Goal: Answer question/provide support: Share knowledge or assist other users

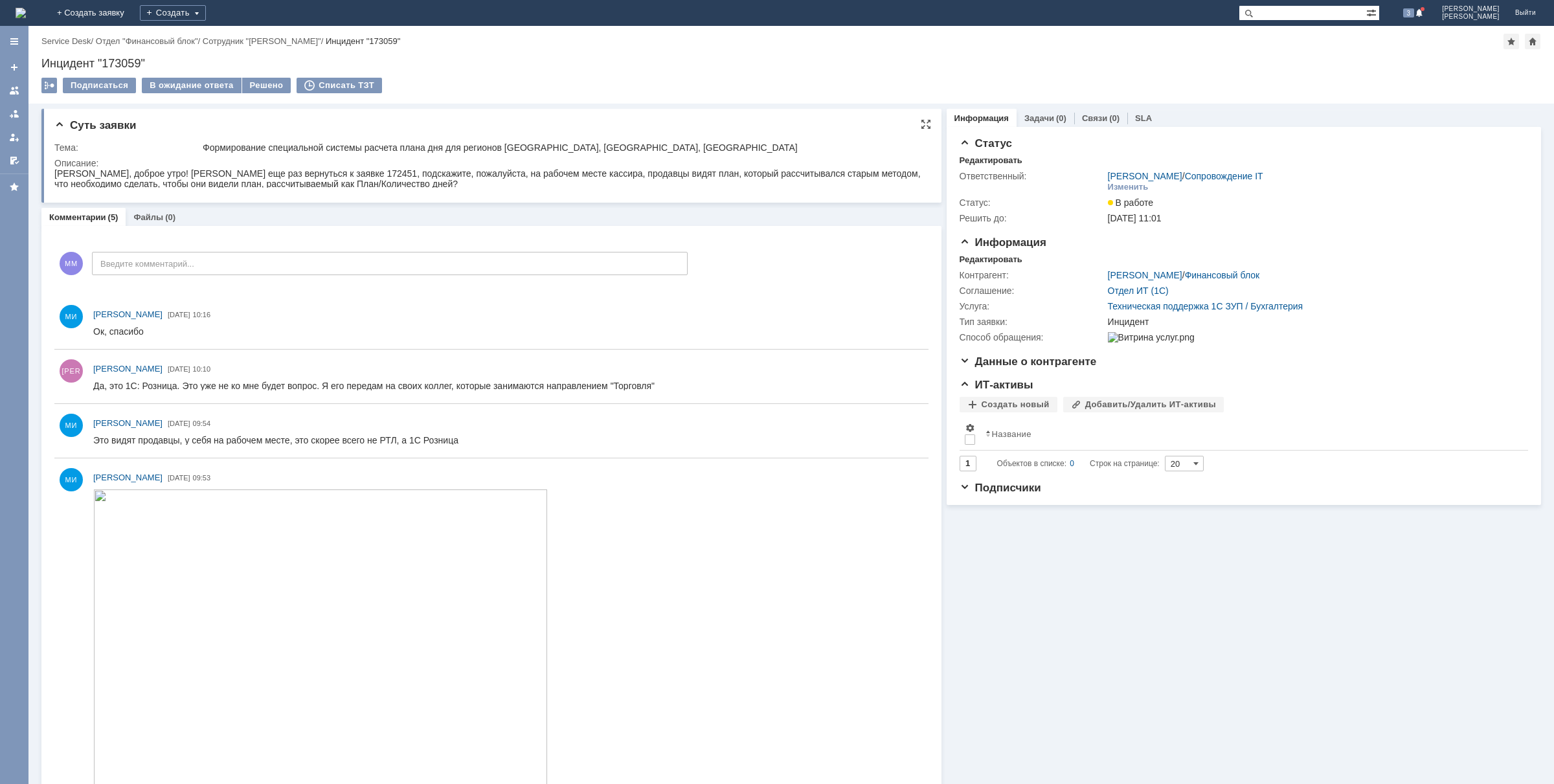
click at [315, 173] on div "[PERSON_NAME], доброе утро! [PERSON_NAME] еще раз вернуться к заявке 172451, по…" at bounding box center [488, 179] width 867 height 21
copy div "172451"
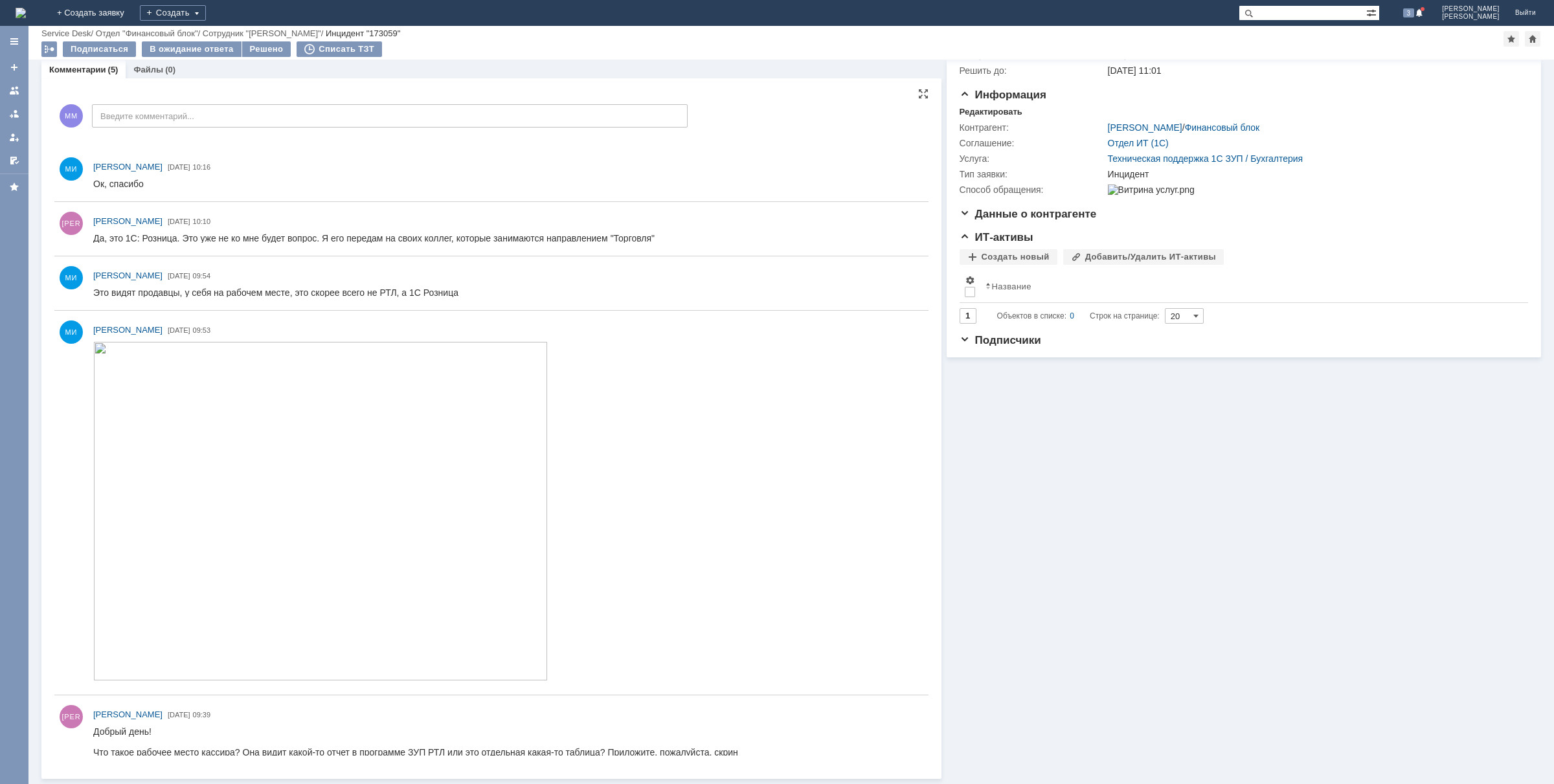
scroll to position [108, 0]
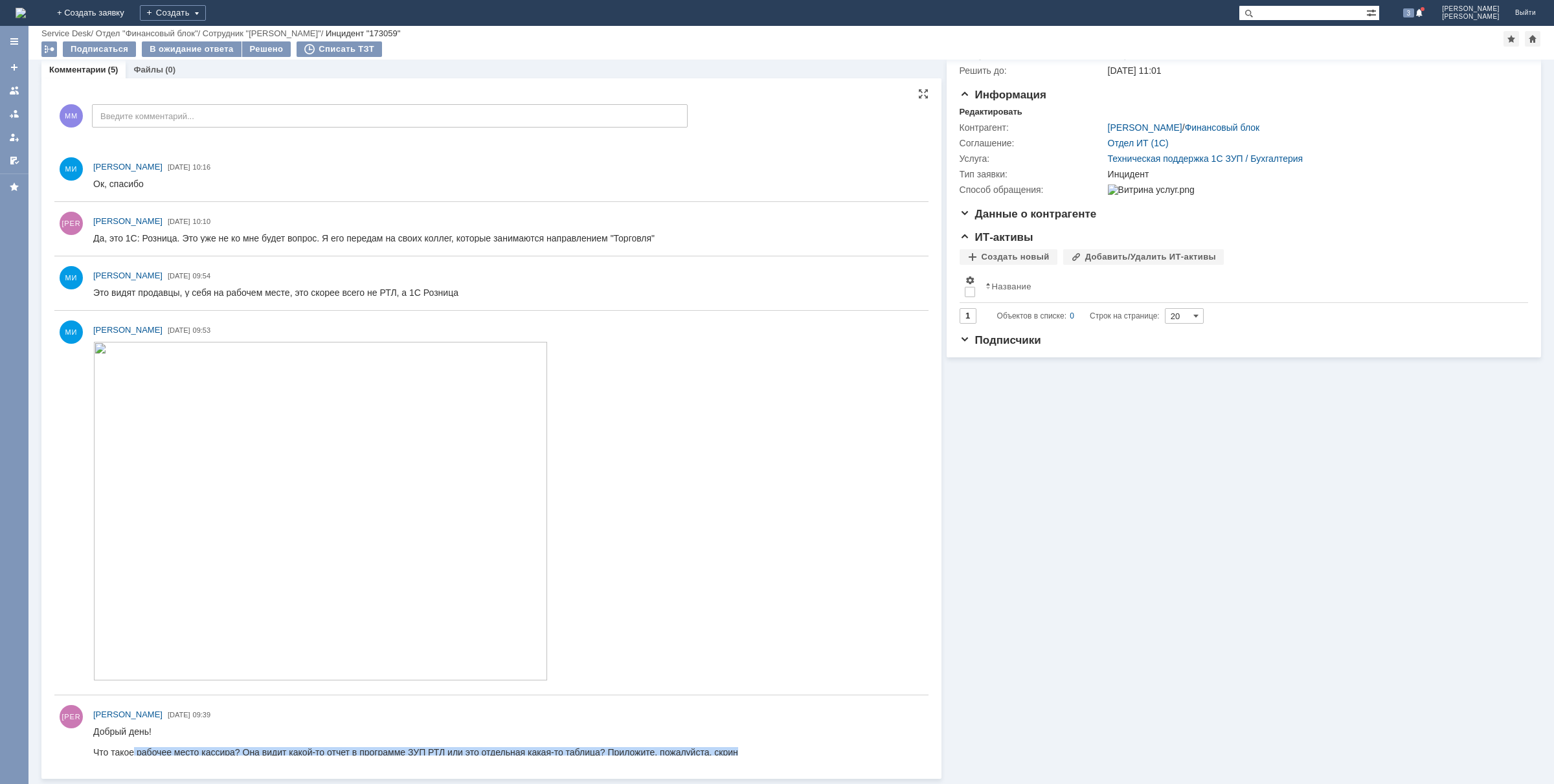
drag, startPoint x: 212, startPoint y: 741, endPoint x: 402, endPoint y: 782, distance: 194.4
click at [402, 757] on html "Добрый день! Что такое рабочее место кассира? Она видит какой-то отчет в програ…" at bounding box center [504, 741] width 821 height 31
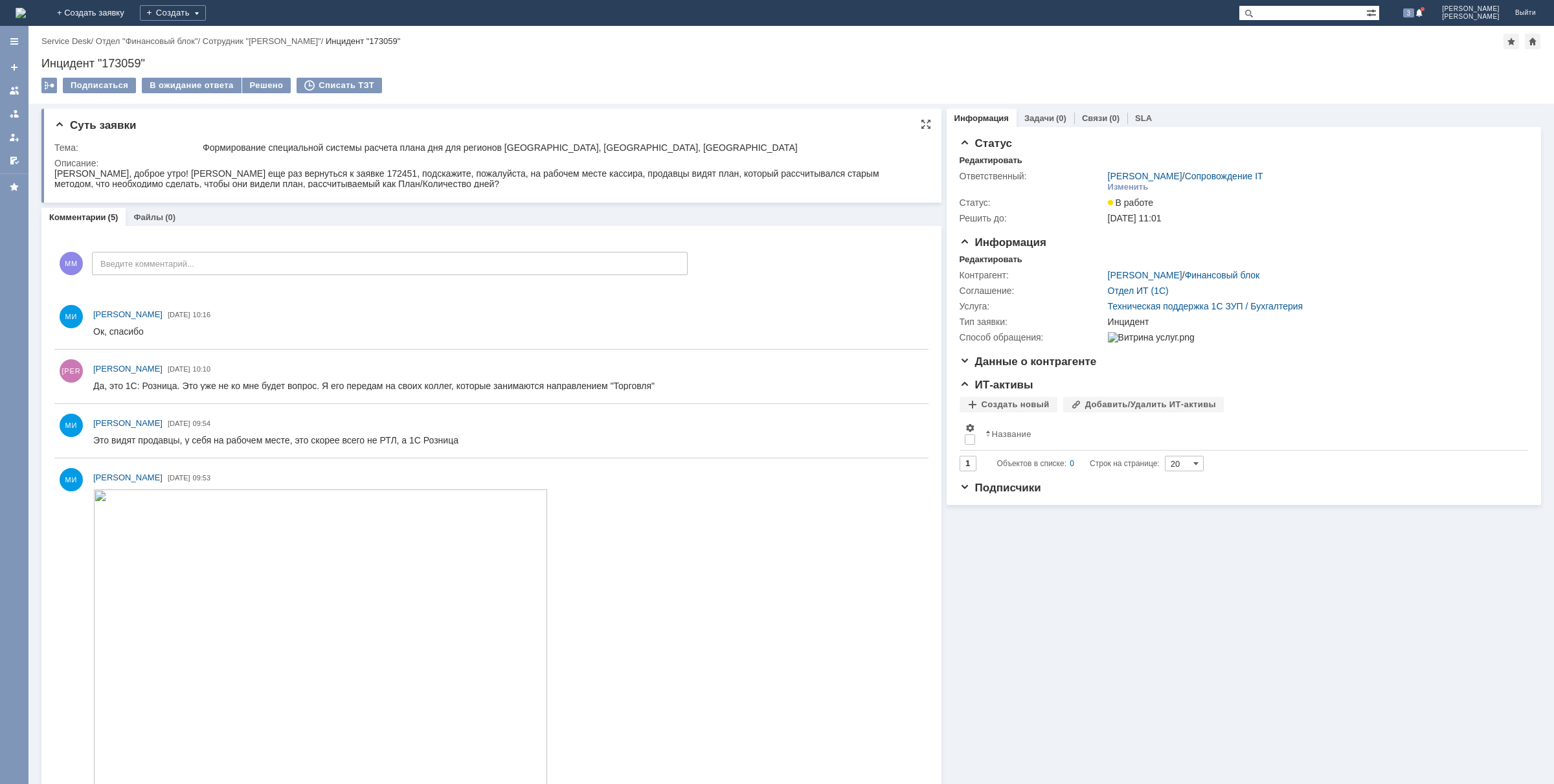
click at [257, 169] on div "[PERSON_NAME], доброе утро! [PERSON_NAME] еще раз вернуться к заявке 172451, по…" at bounding box center [484, 179] width 859 height 21
click at [310, 168] on div "[PERSON_NAME], доброе утро! [PERSON_NAME] еще раз вернуться к заявке 172451, по…" at bounding box center [484, 179] width 859 height 21
copy div "172451"
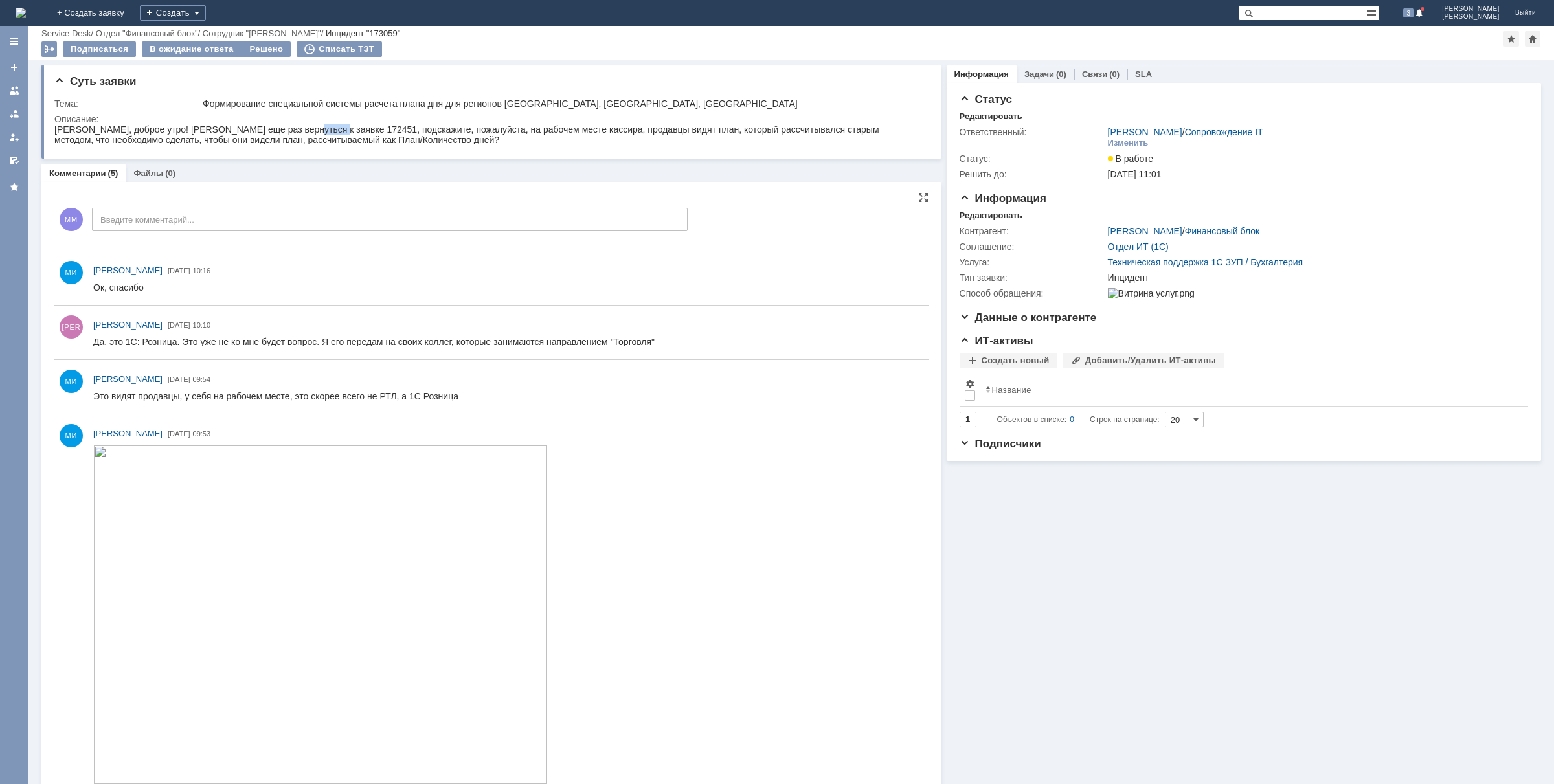
scroll to position [90, 0]
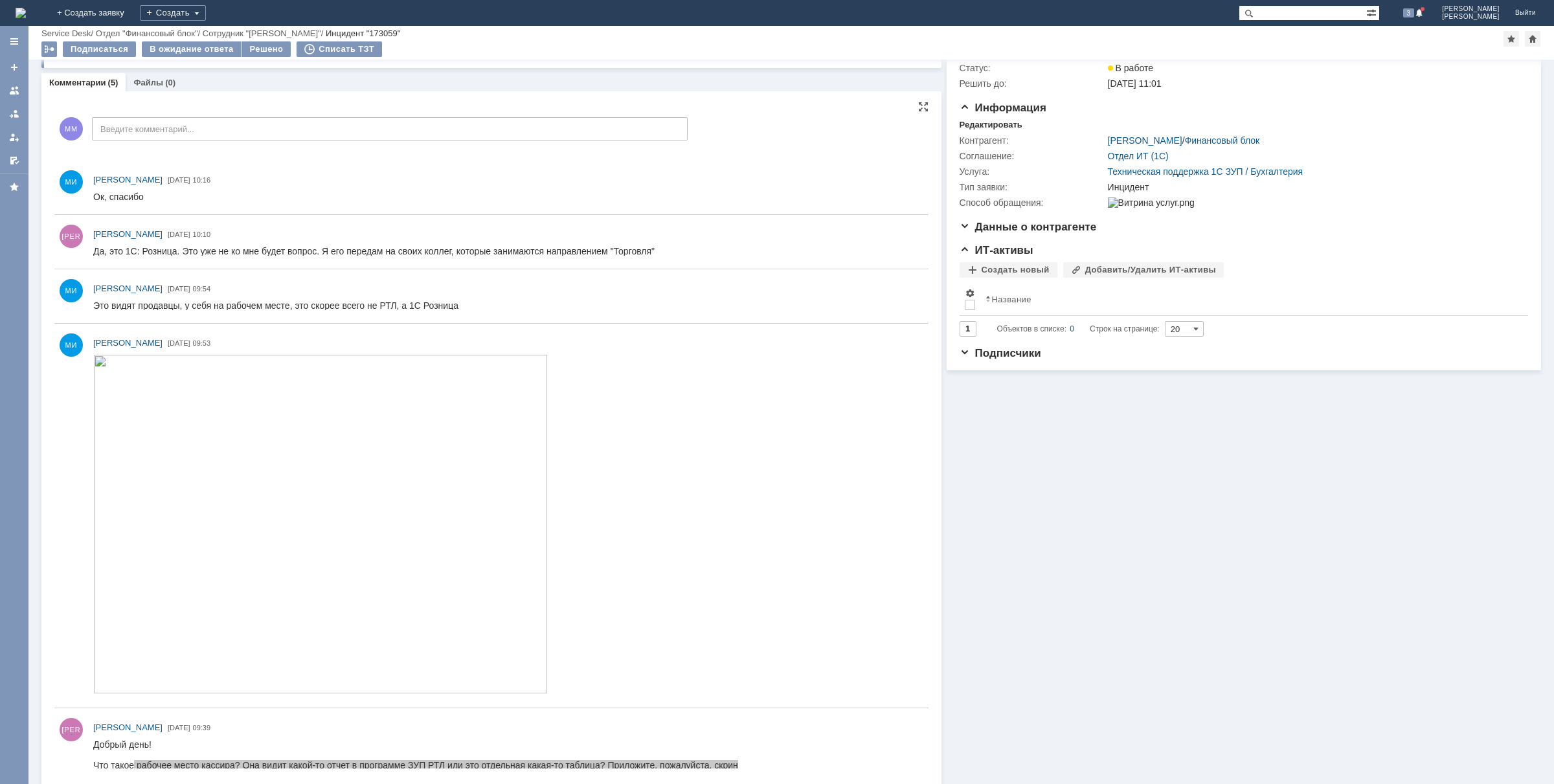
click at [260, 445] on img at bounding box center [321, 523] width 455 height 339
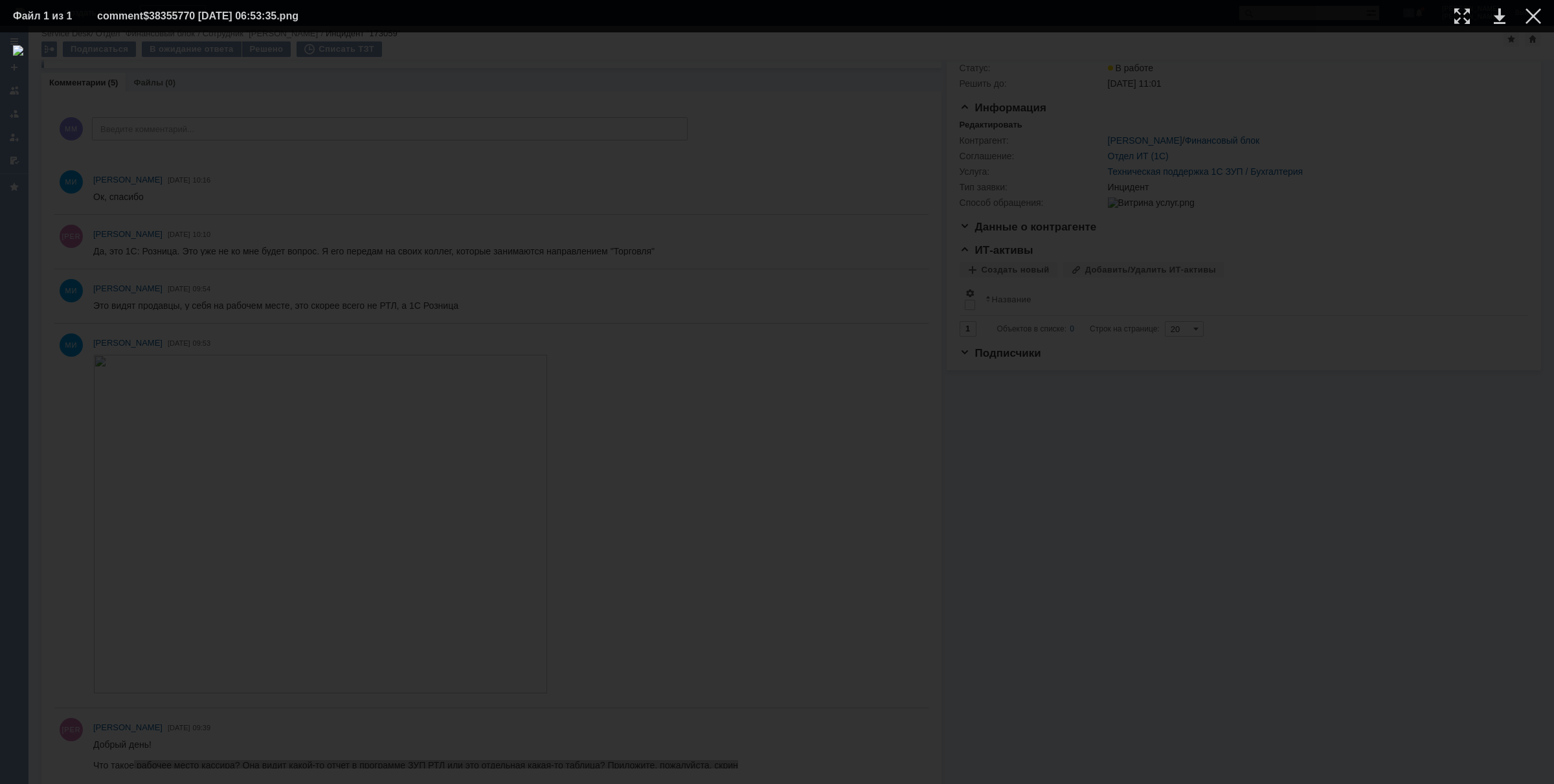
click at [1402, 374] on div at bounding box center [776, 408] width 1528 height 726
click at [1529, 16] on div at bounding box center [1533, 16] width 16 height 16
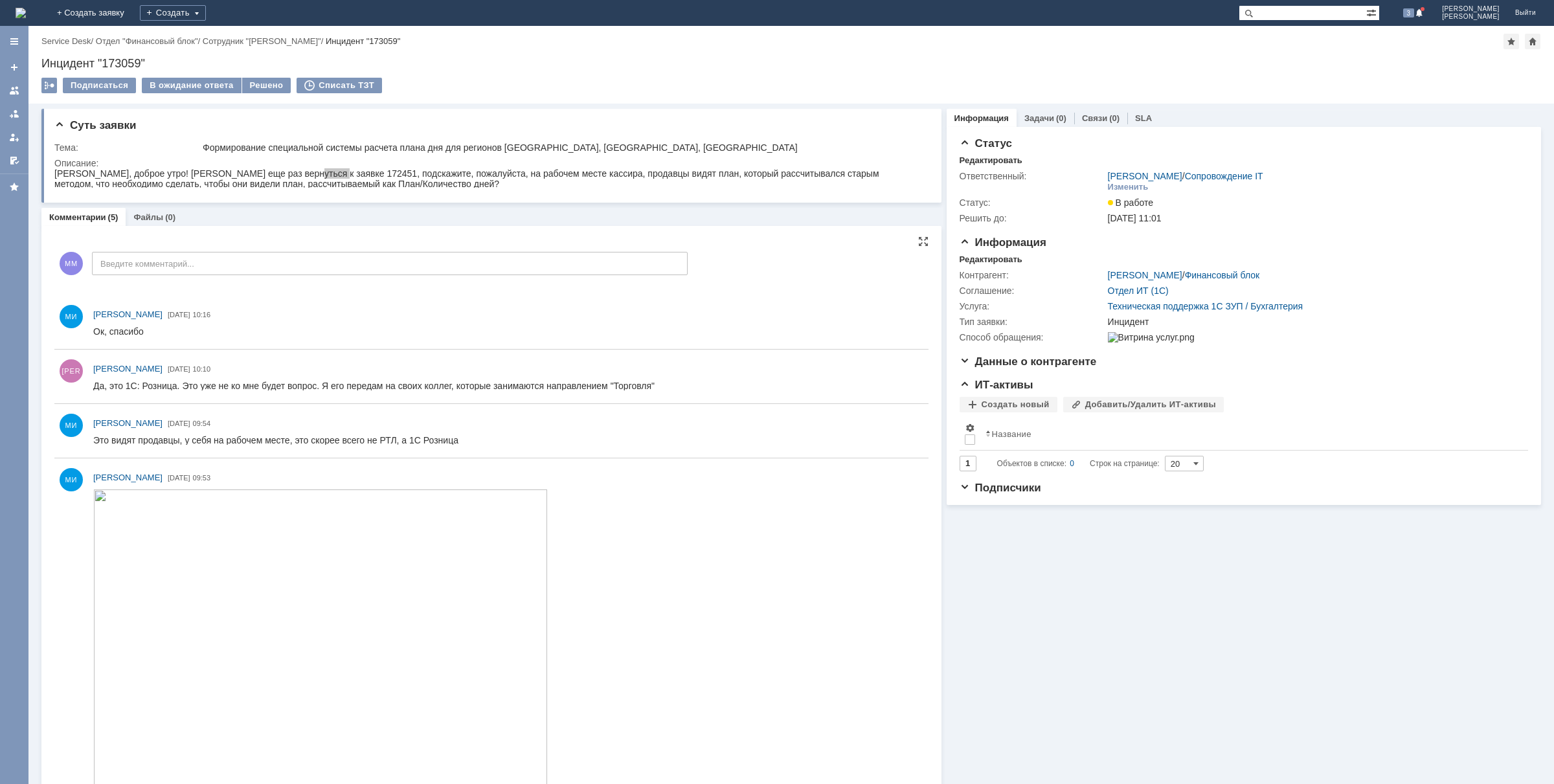
scroll to position [81, 0]
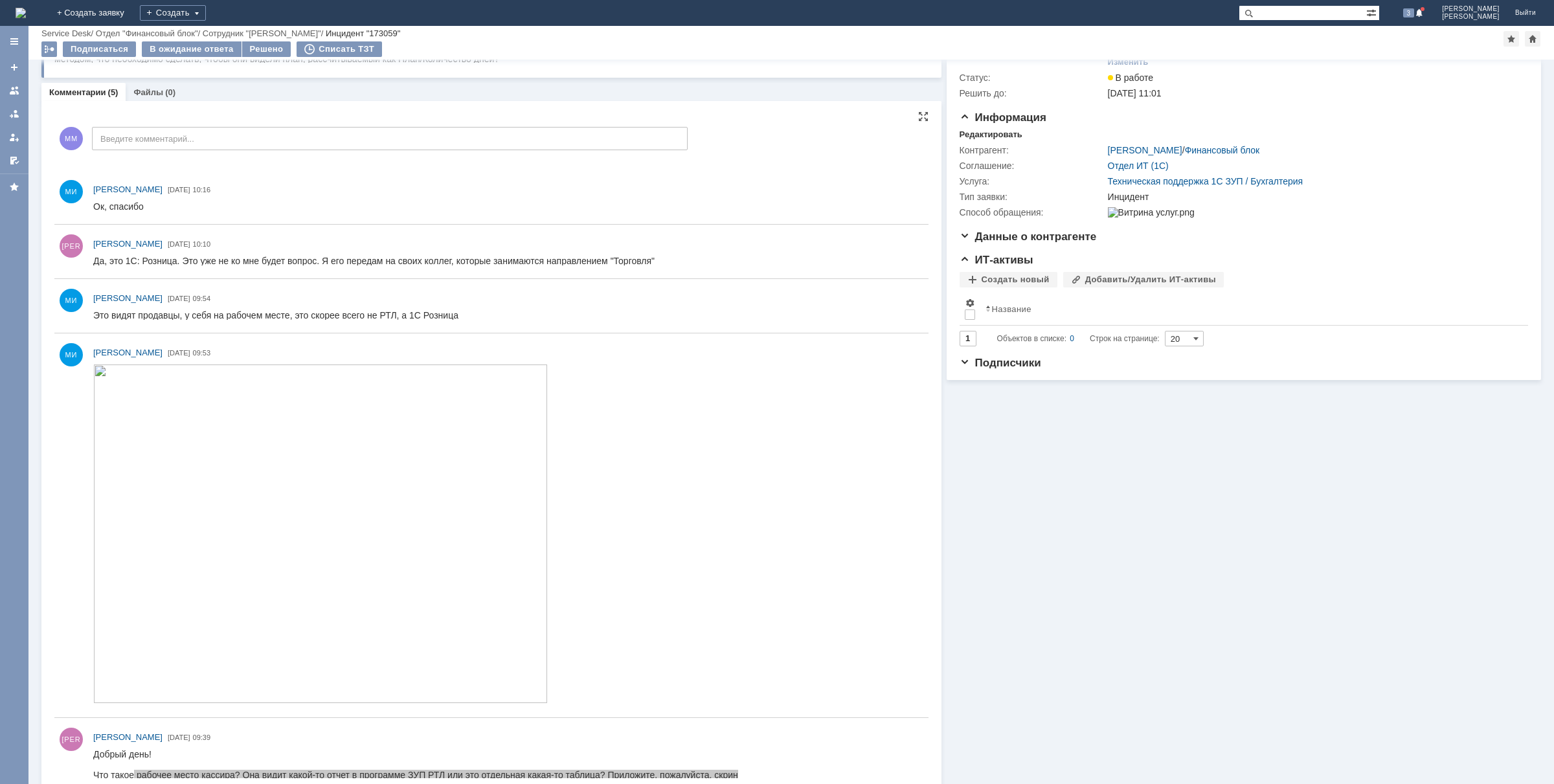
click at [345, 513] on img at bounding box center [321, 533] width 455 height 339
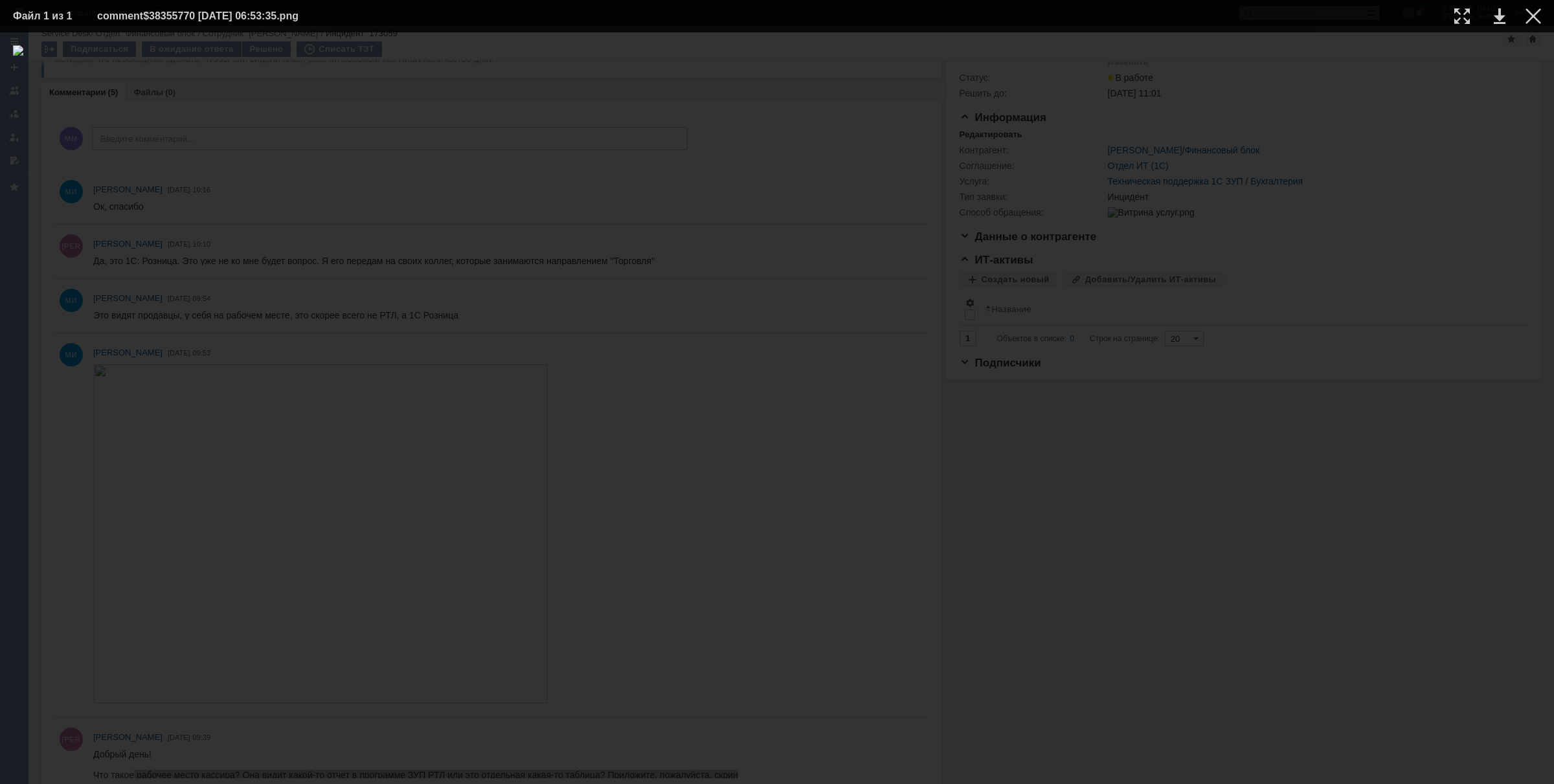
click at [1484, 382] on div at bounding box center [776, 408] width 1528 height 726
click at [1528, 13] on div at bounding box center [1533, 16] width 16 height 16
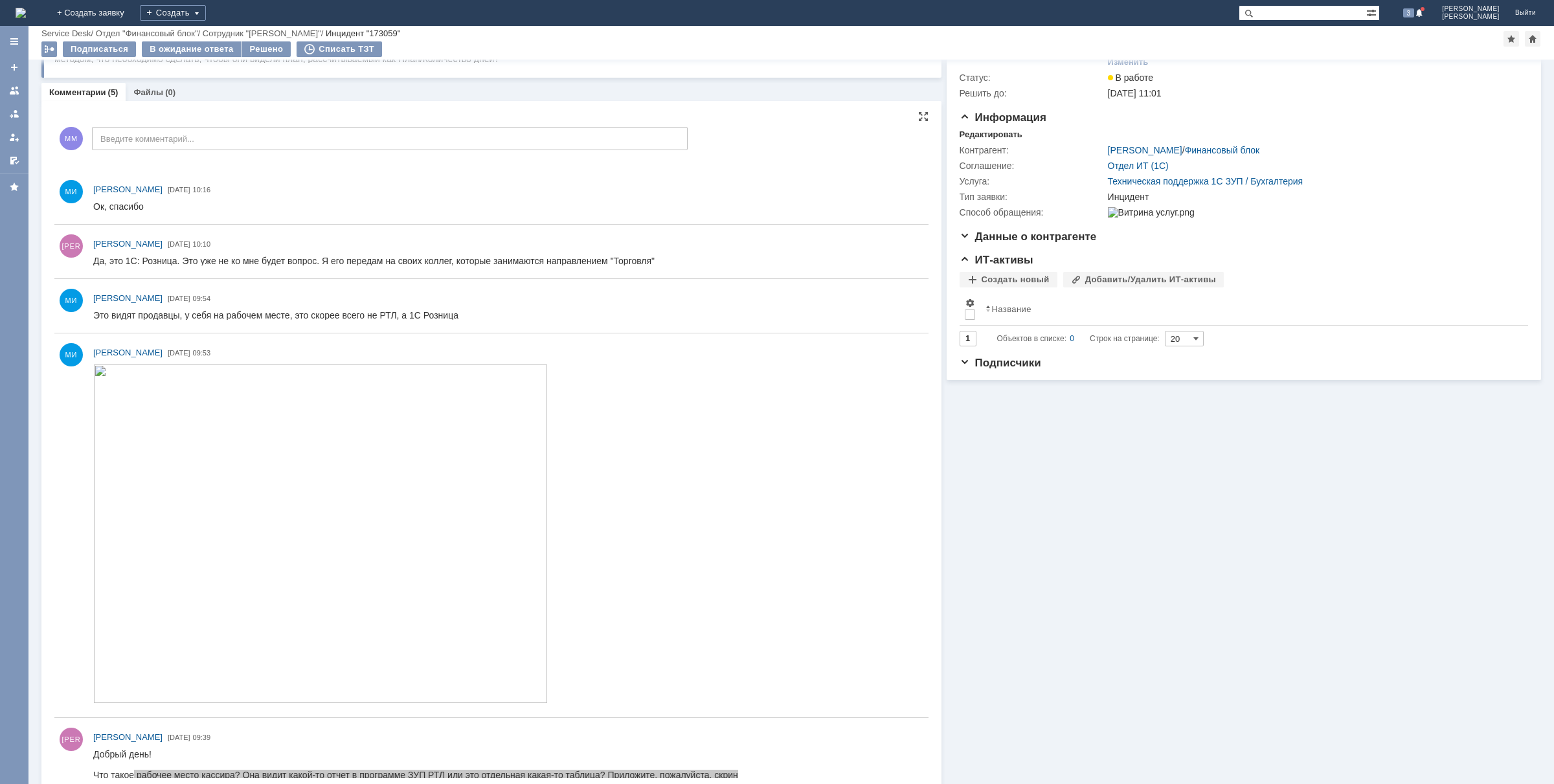
click at [351, 432] on img at bounding box center [321, 533] width 455 height 339
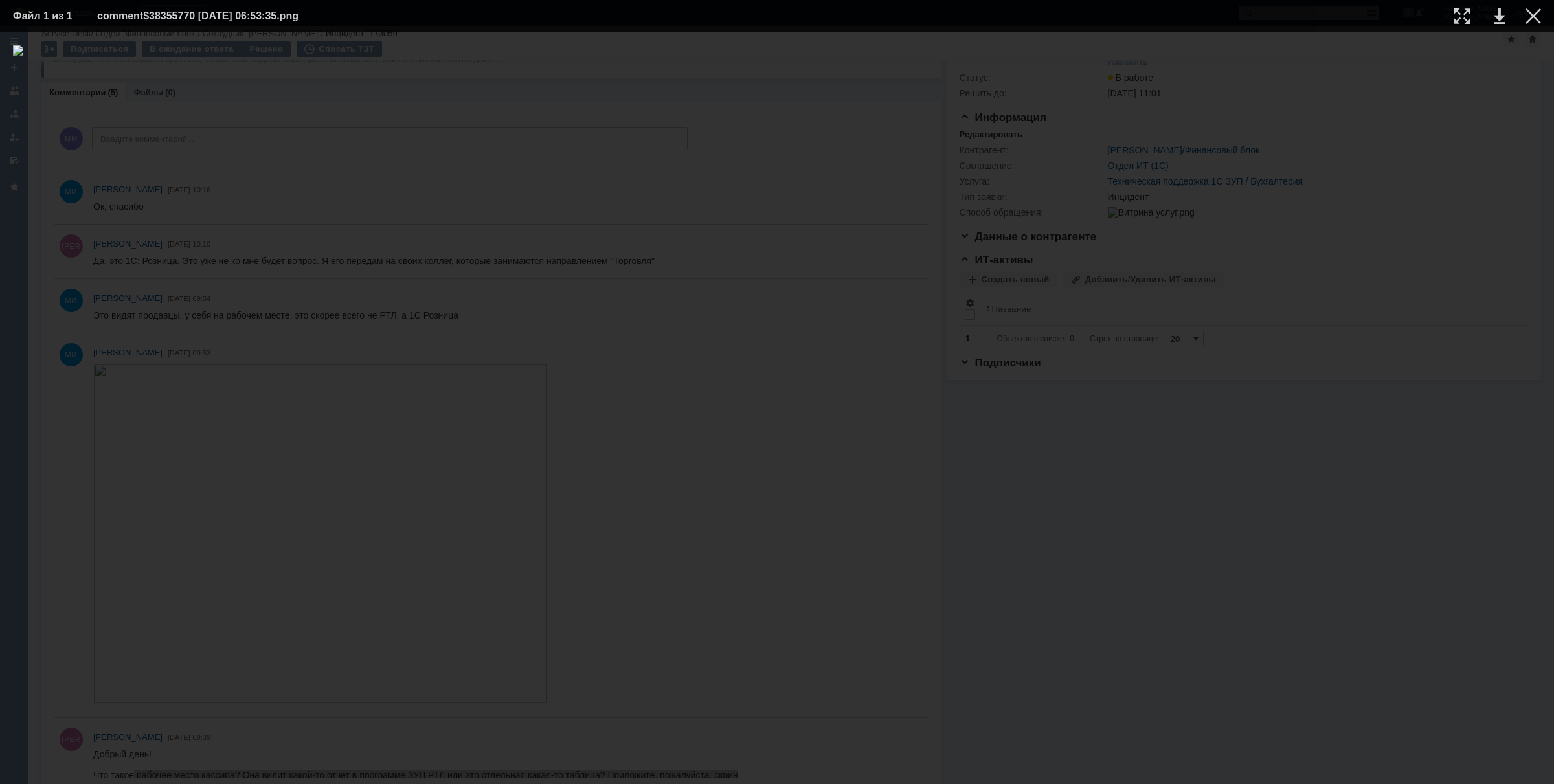
drag, startPoint x: 55, startPoint y: 241, endPoint x: 57, endPoint y: 205, distance: 36.1
click at [55, 241] on div at bounding box center [776, 408] width 1528 height 726
click at [132, 182] on div at bounding box center [776, 408] width 1528 height 726
drag, startPoint x: 1532, startPoint y: 13, endPoint x: 1431, endPoint y: 32, distance: 102.8
click at [1532, 14] on div at bounding box center [1533, 16] width 16 height 16
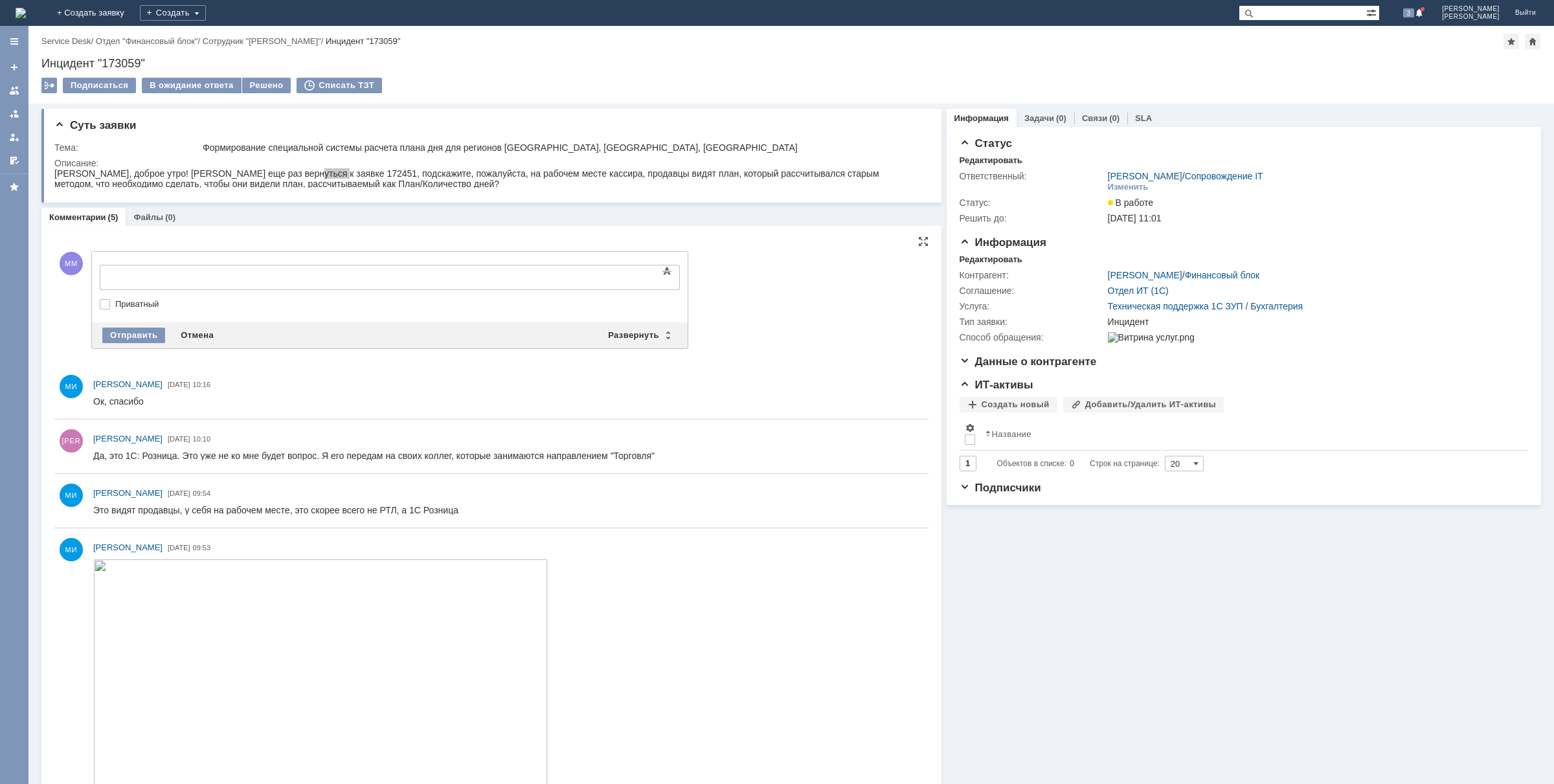
scroll to position [0, 0]
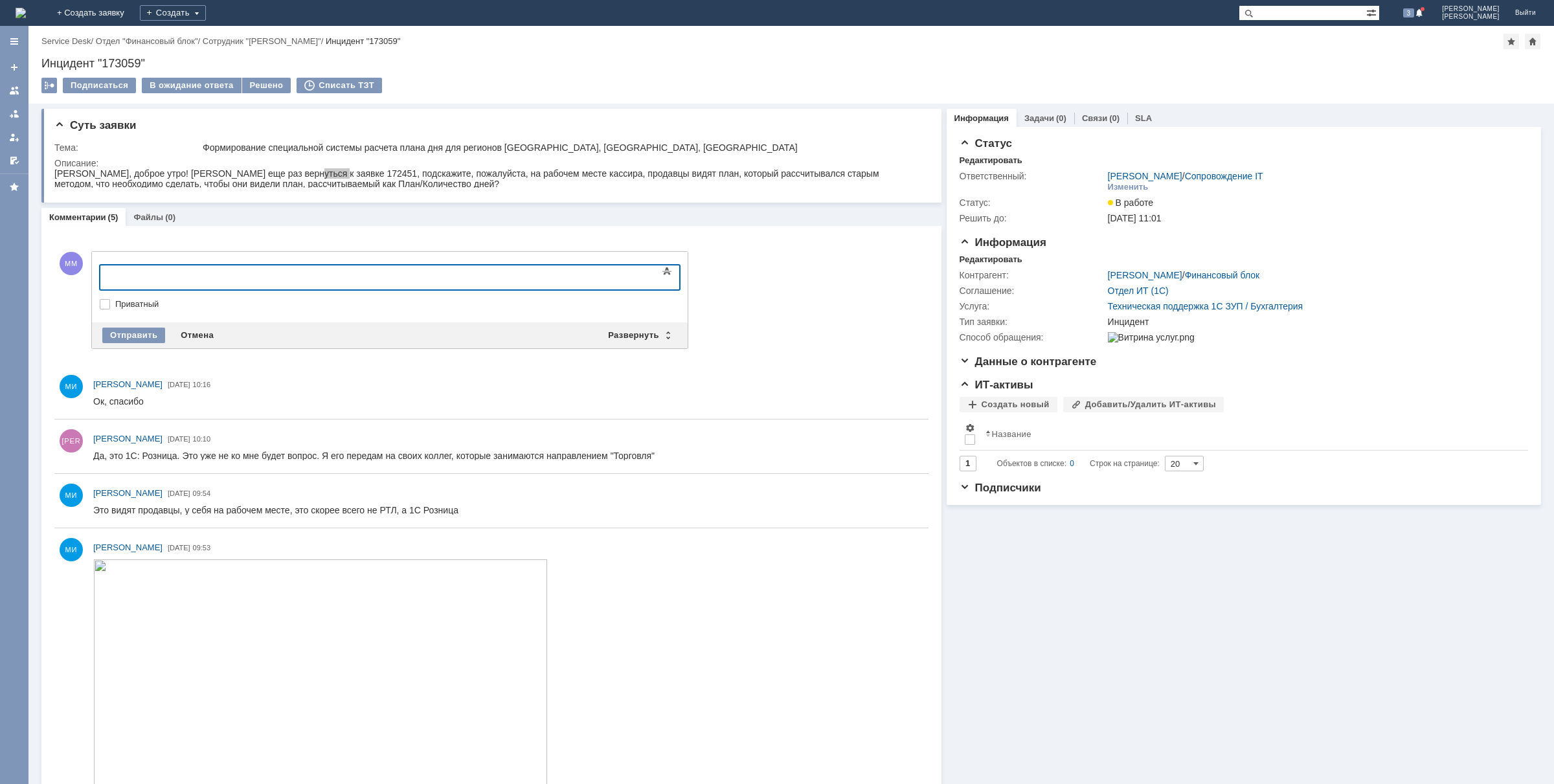
click at [135, 274] on div at bounding box center [206, 276] width 184 height 10
click at [664, 335] on div "Развернуть" at bounding box center [639, 335] width 77 height 16
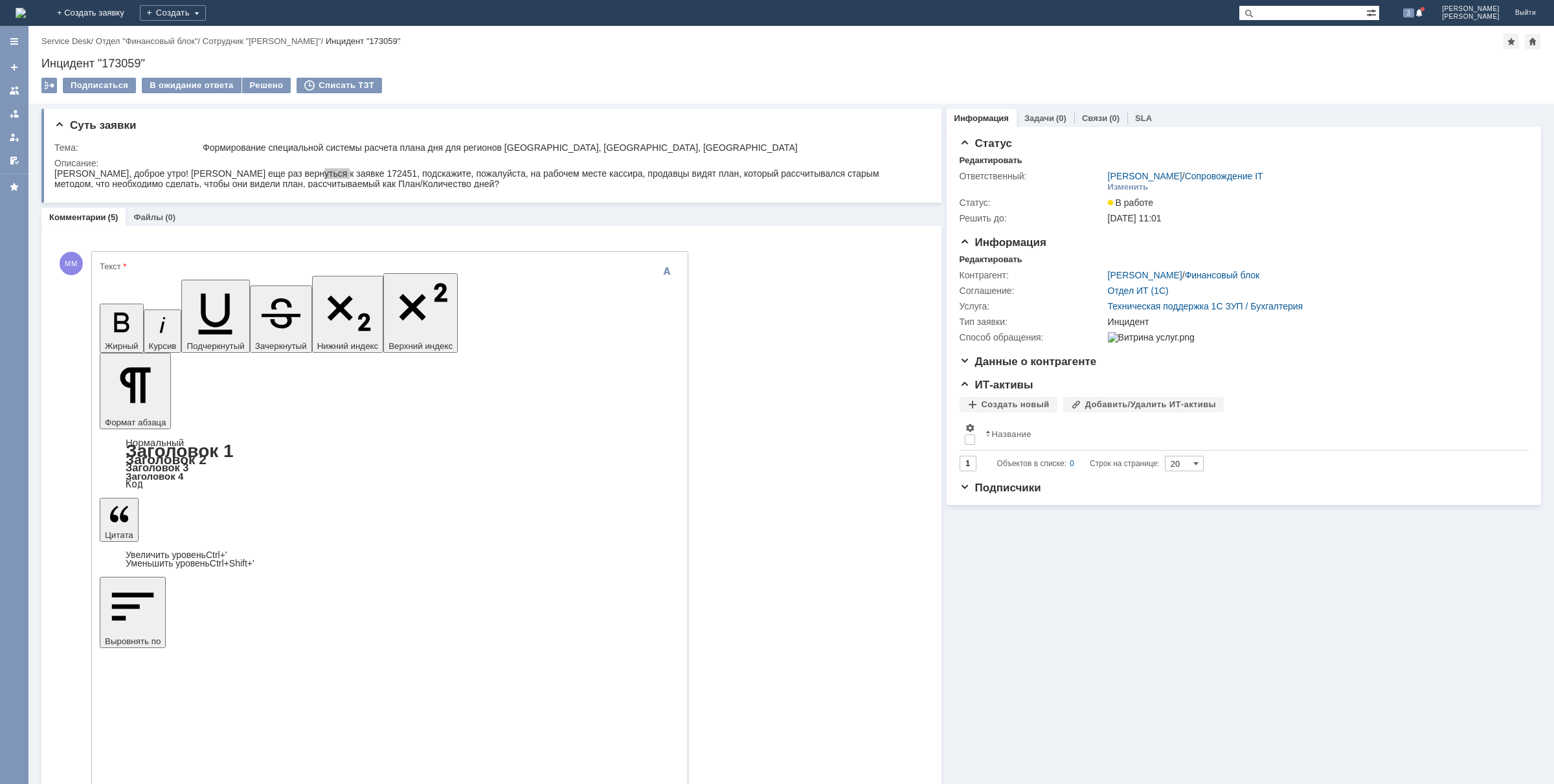
scroll to position [0, 0]
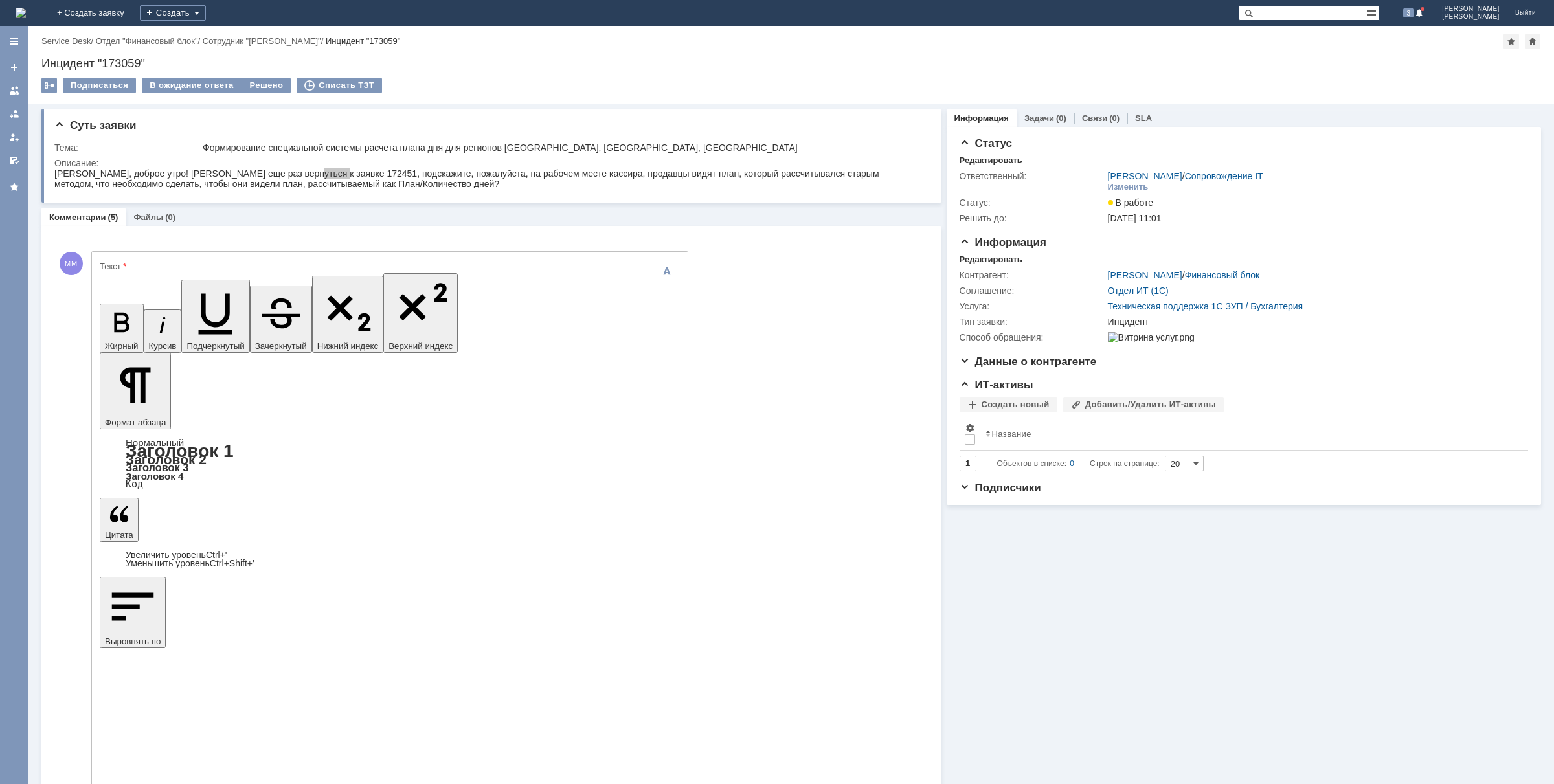
checkbox input "false"
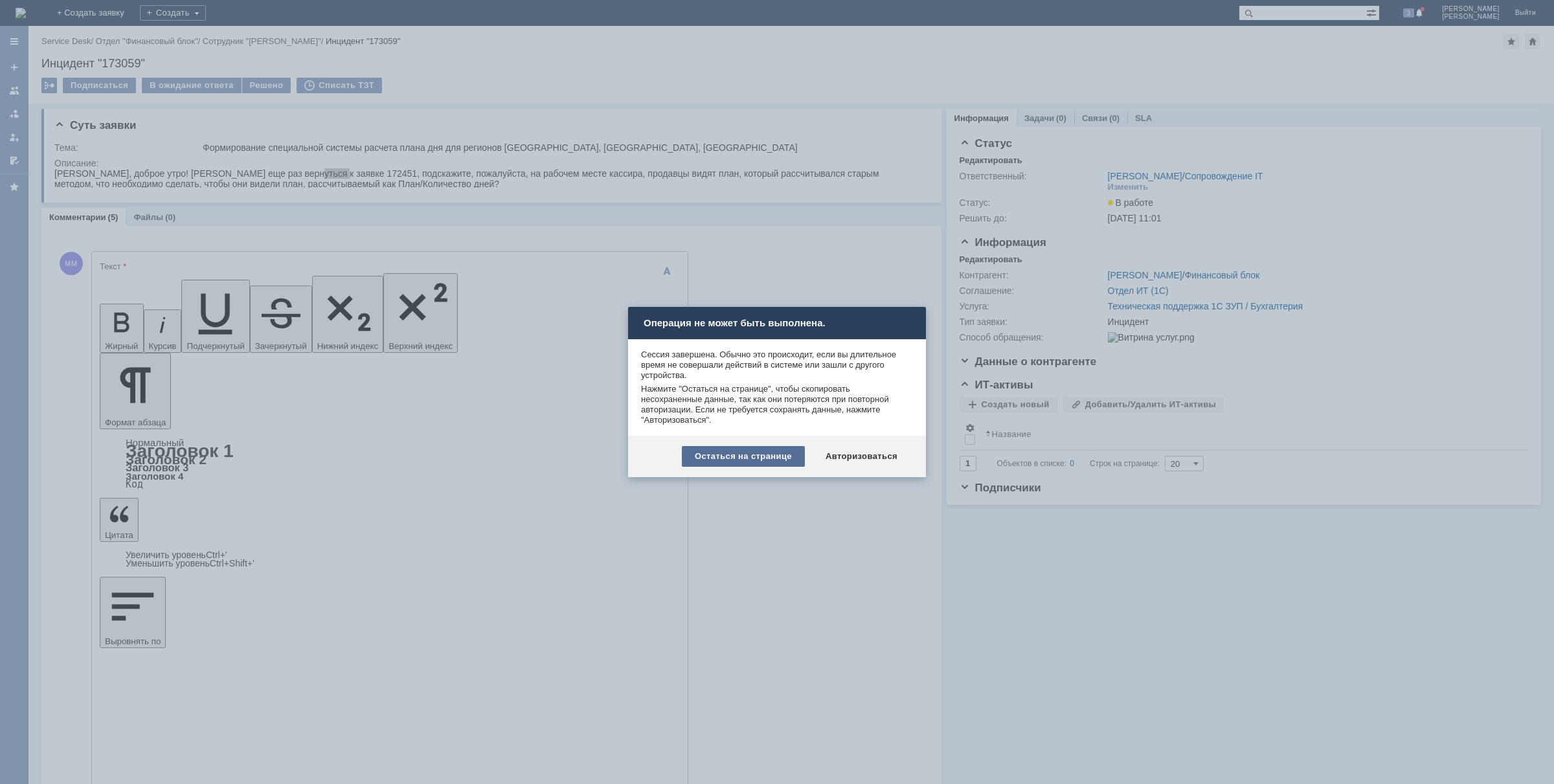
click at [711, 454] on div "Остаться на странице" at bounding box center [743, 457] width 123 height 21
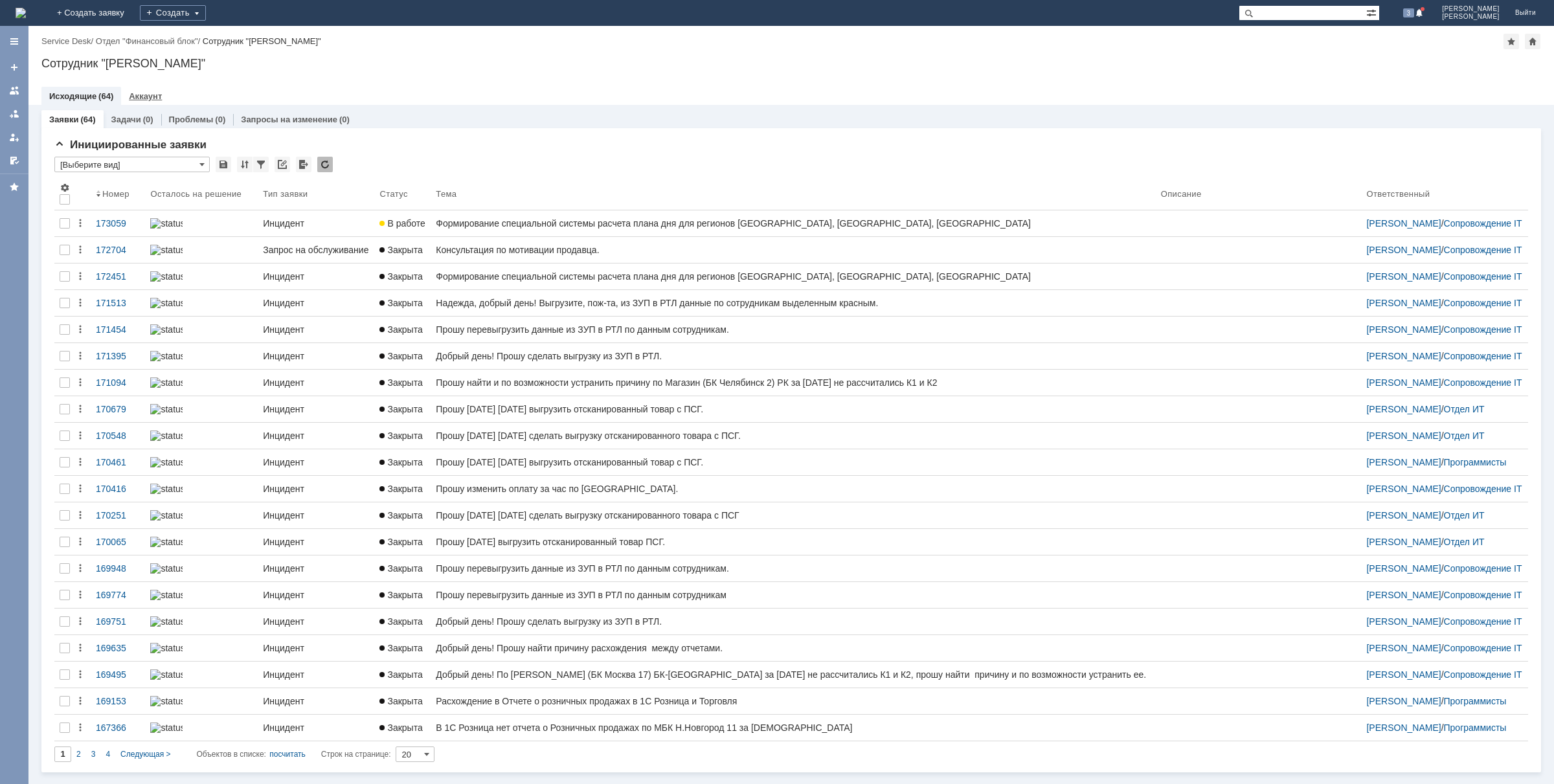
click at [146, 92] on link "Аккаунт" at bounding box center [145, 96] width 33 height 10
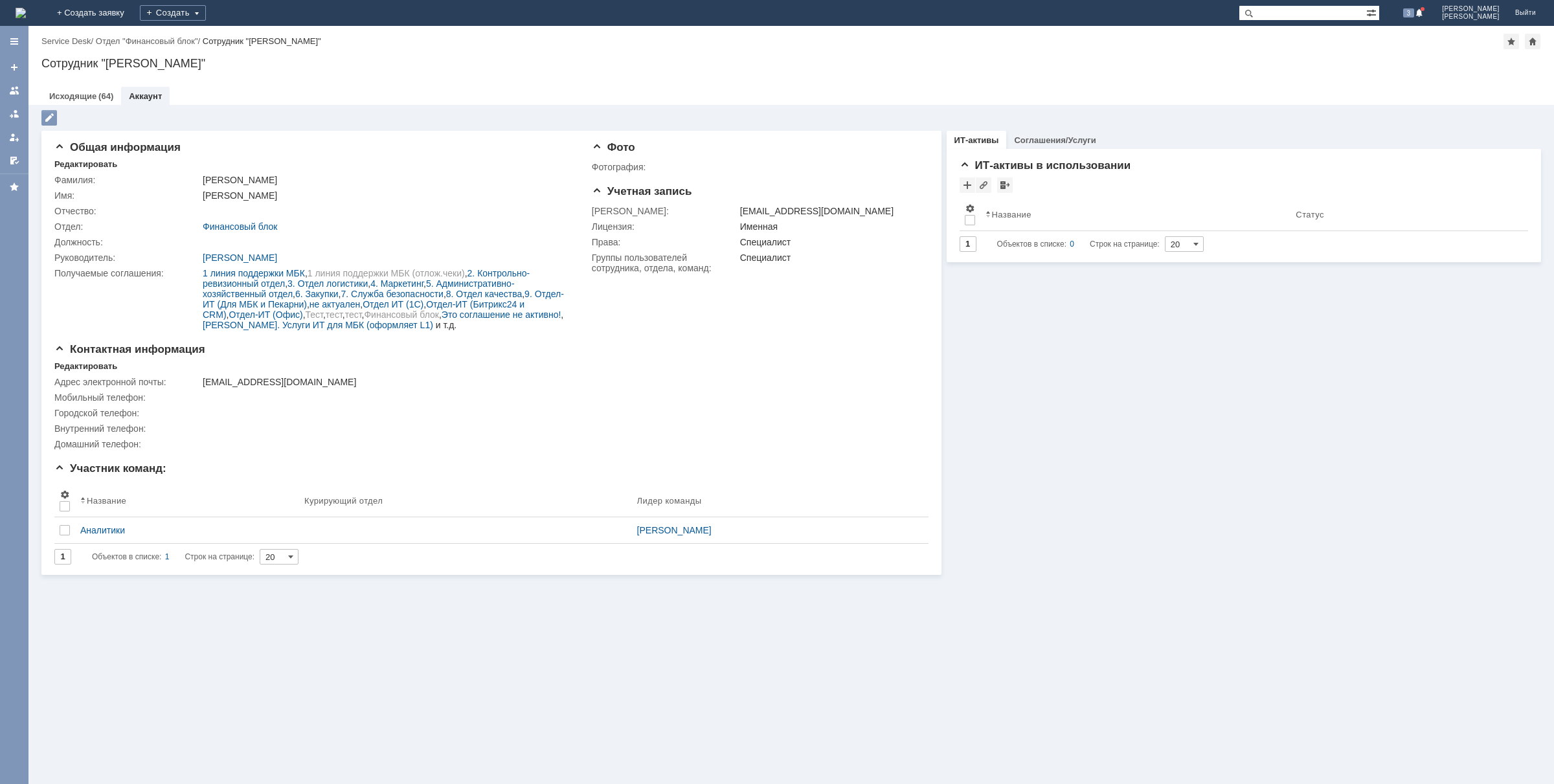
click at [26, 7] on img at bounding box center [21, 13] width 10 height 10
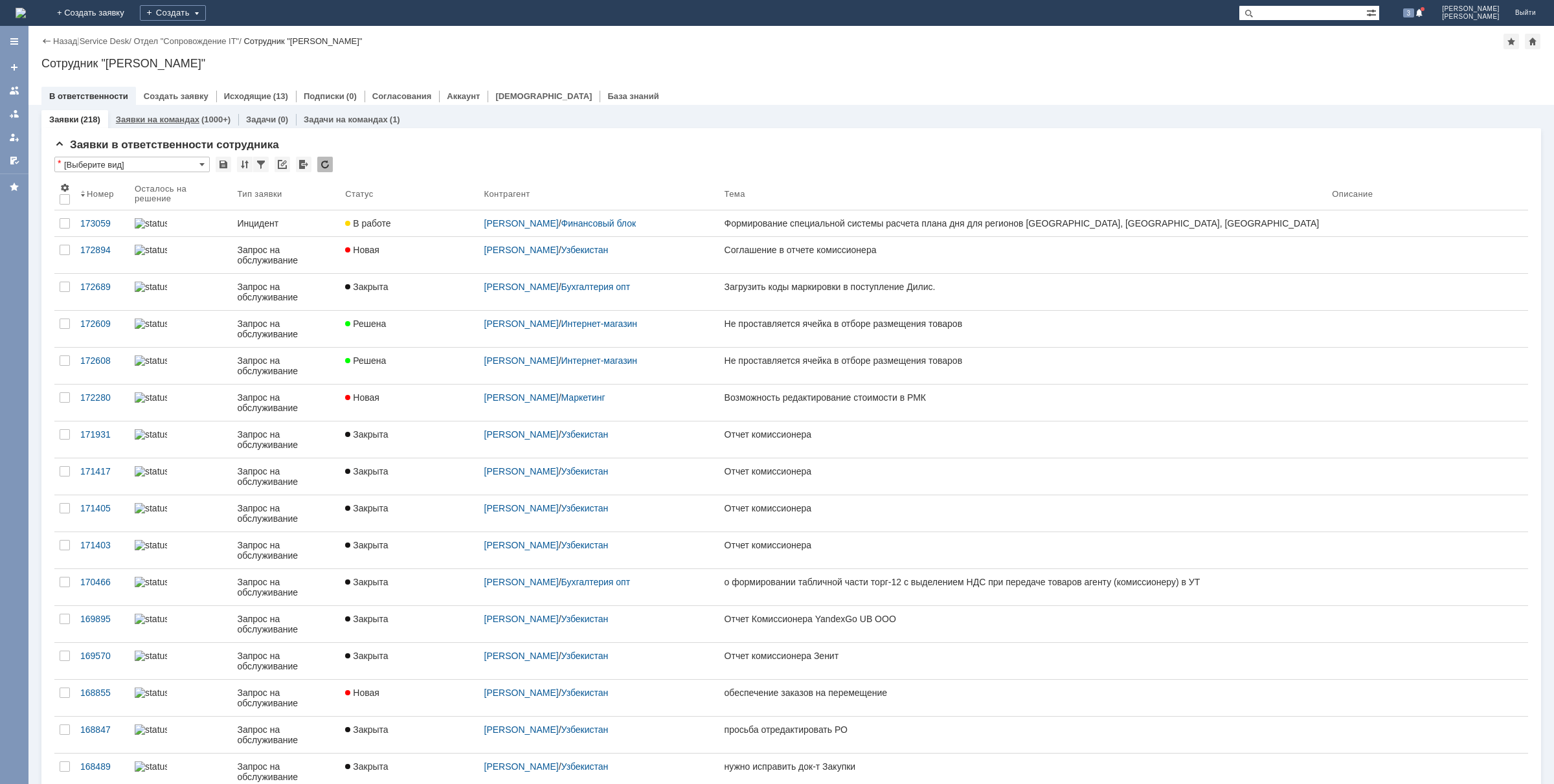
click at [171, 120] on link "Заявки на командах" at bounding box center [158, 119] width 84 height 10
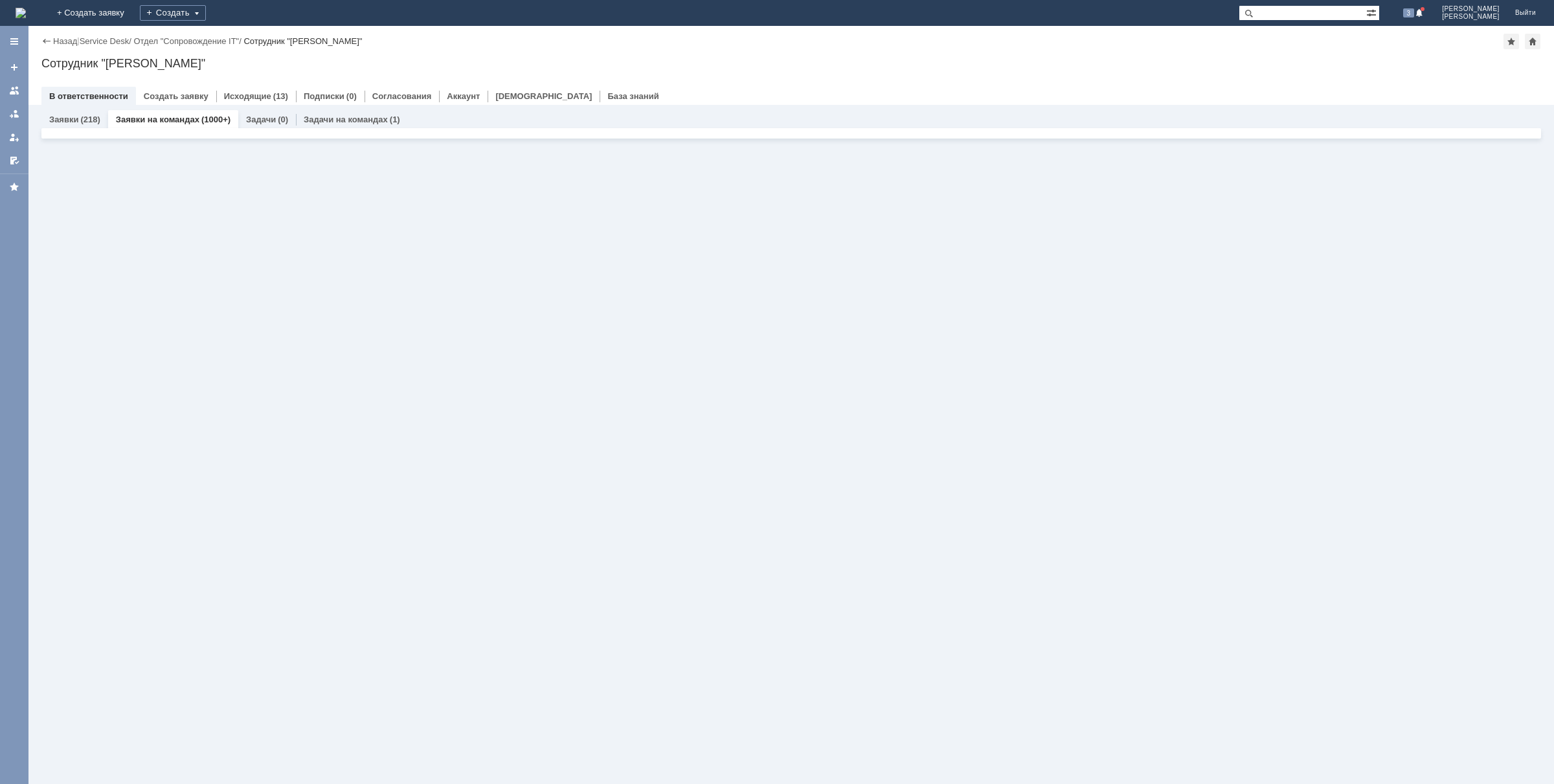
click at [760, 50] on div "Назад | Service Desk / Отдел "Сопровождение IT" / Сотрудник "[PERSON_NAME]" Сот…" at bounding box center [791, 66] width 1526 height 79
click at [212, 120] on div "(1000+)" at bounding box center [215, 119] width 29 height 10
click at [1309, 10] on input "text" at bounding box center [1302, 13] width 128 height 16
paste input "172451"
type input "172451"
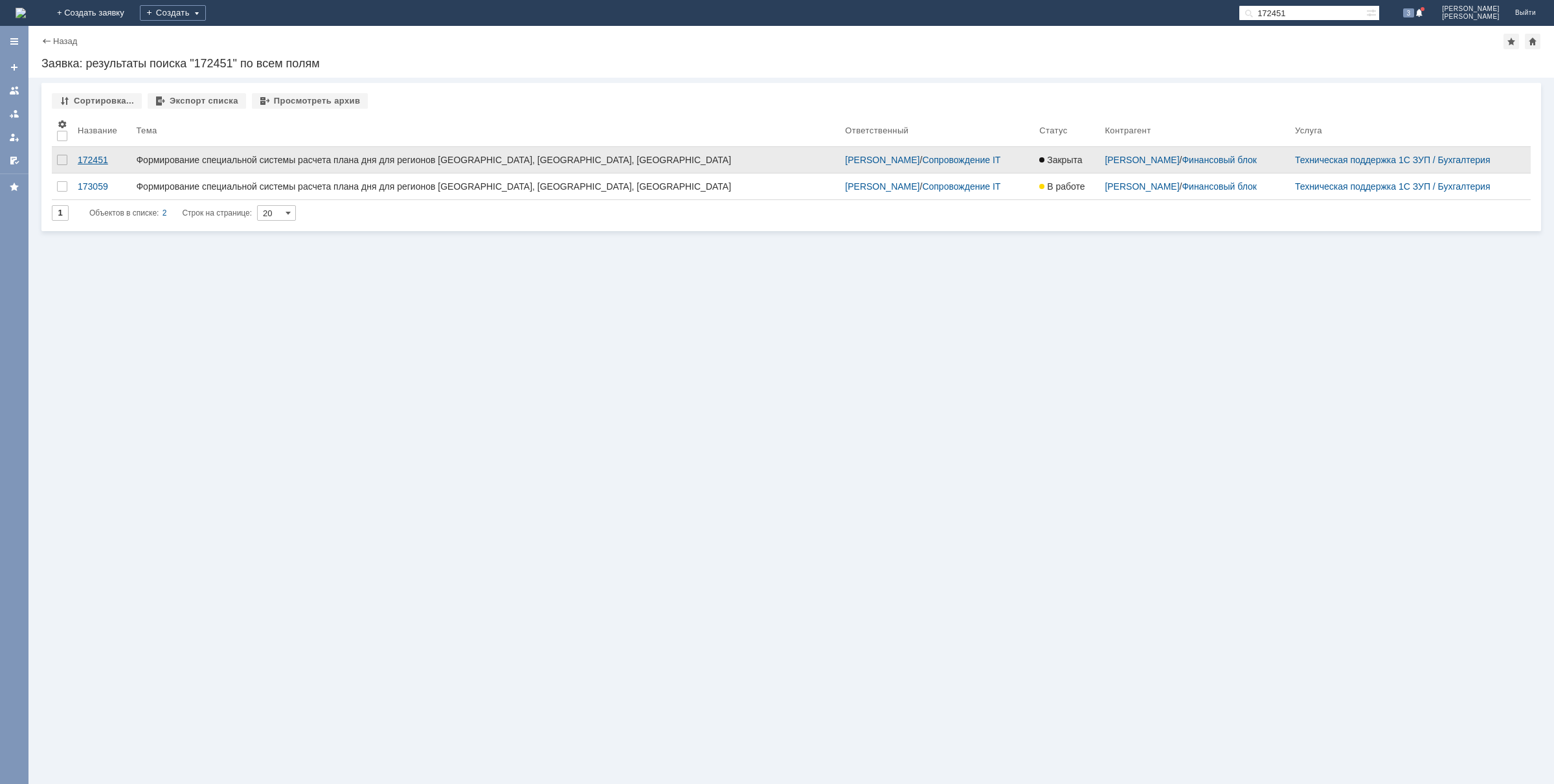
click at [89, 161] on div "172451" at bounding box center [102, 160] width 48 height 10
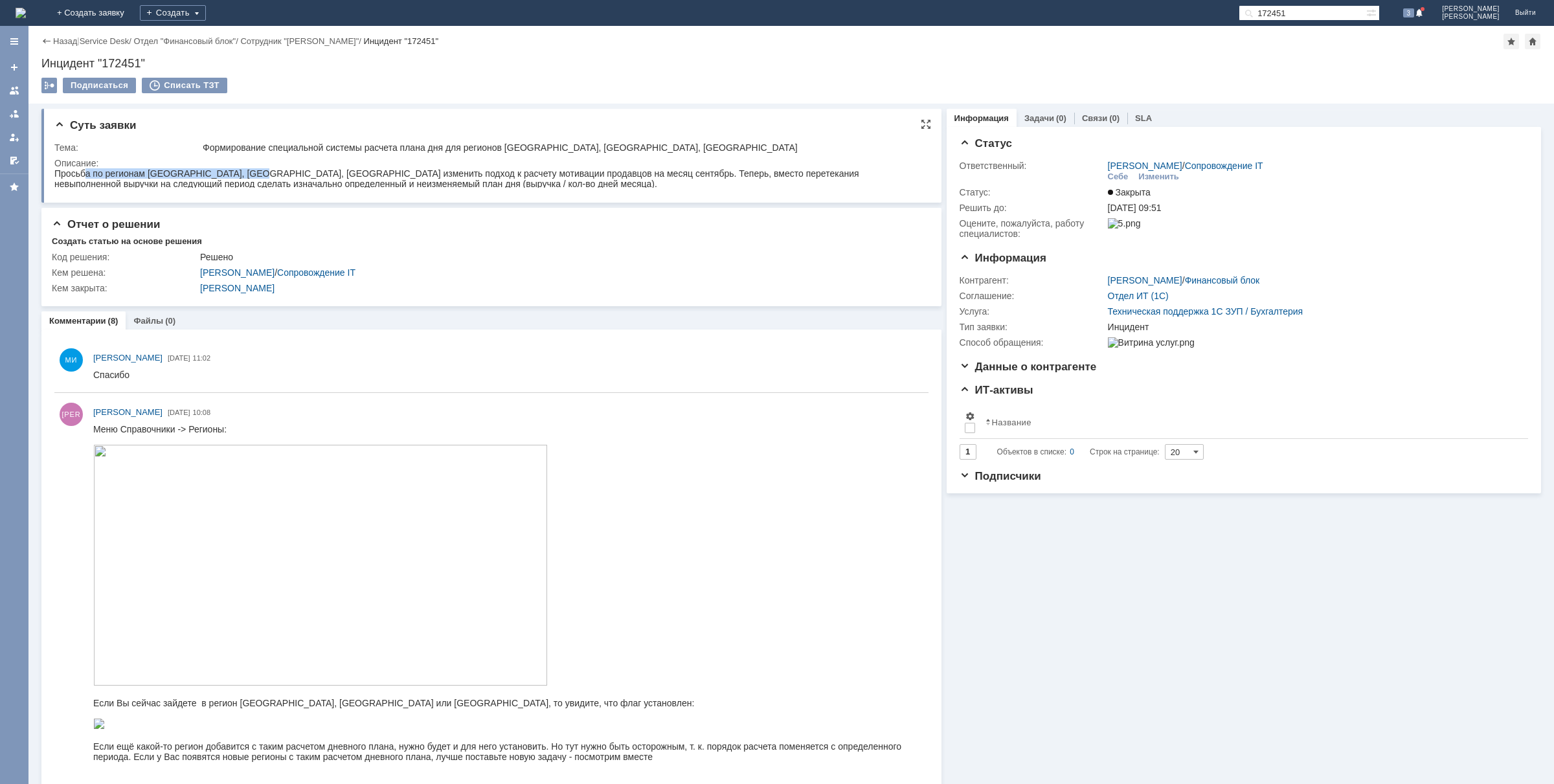
drag, startPoint x: 85, startPoint y: 176, endPoint x: 252, endPoint y: 173, distance: 167.0
click at [252, 173] on div "Просьба по регионам [GEOGRAPHIC_DATA], [GEOGRAPHIC_DATA], [GEOGRAPHIC_DATA] изм…" at bounding box center [488, 179] width 867 height 21
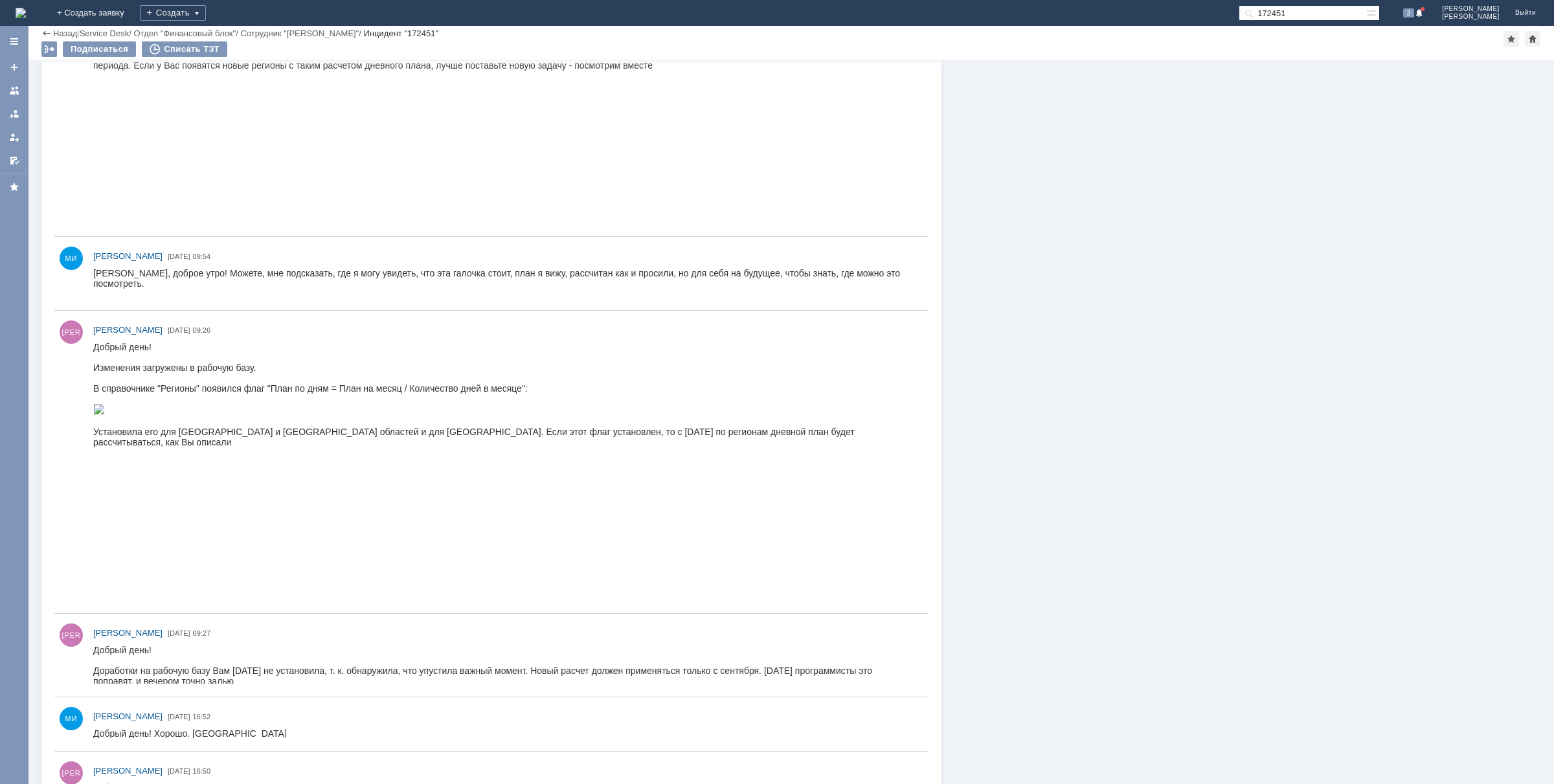
scroll to position [793, 0]
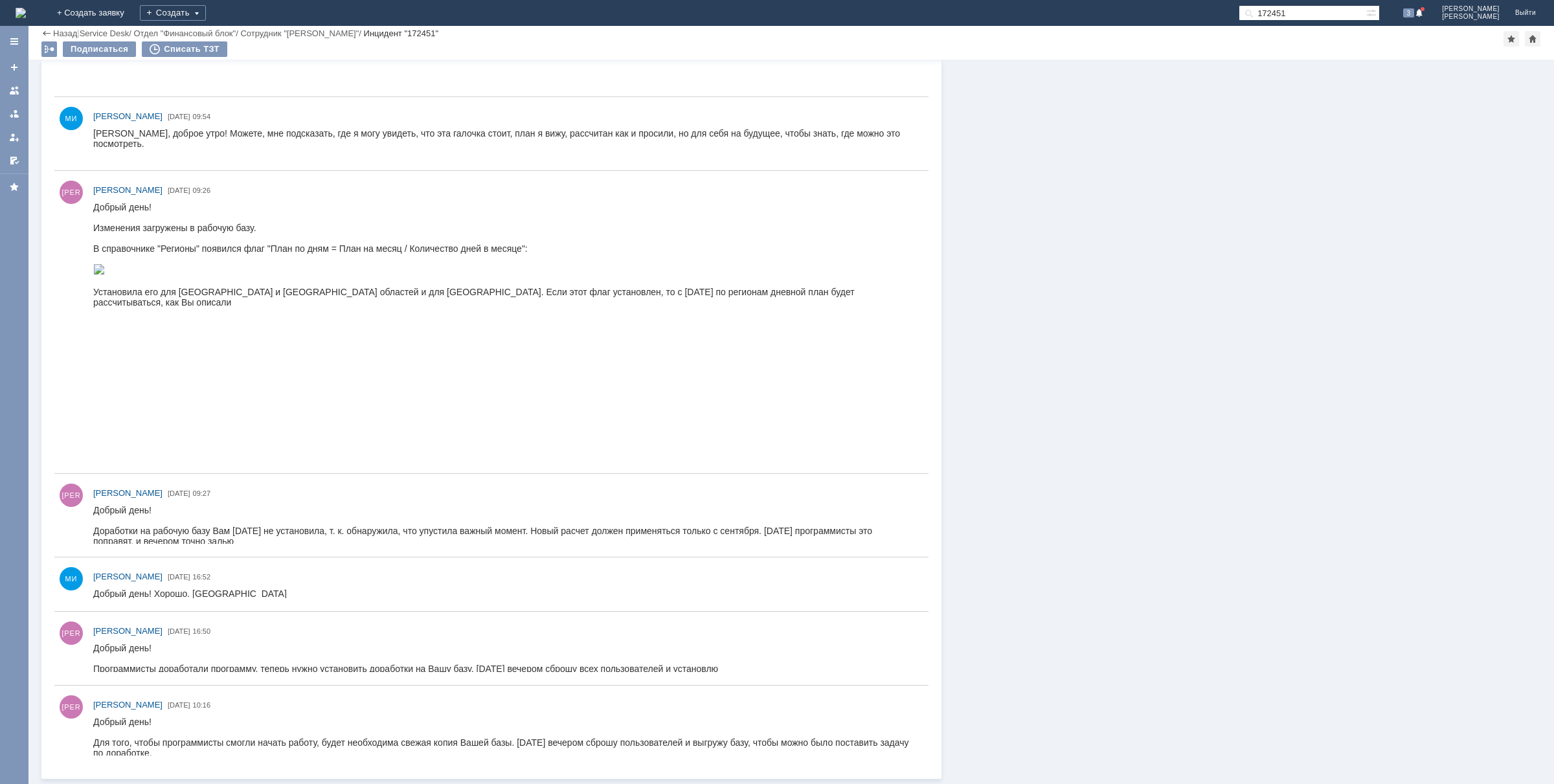
click at [1238, 522] on div "Информация Задачи (0) Связи (0) SLA Статус Ответственный: [PERSON_NAME] / Сопро…" at bounding box center [1241, 25] width 600 height 1506
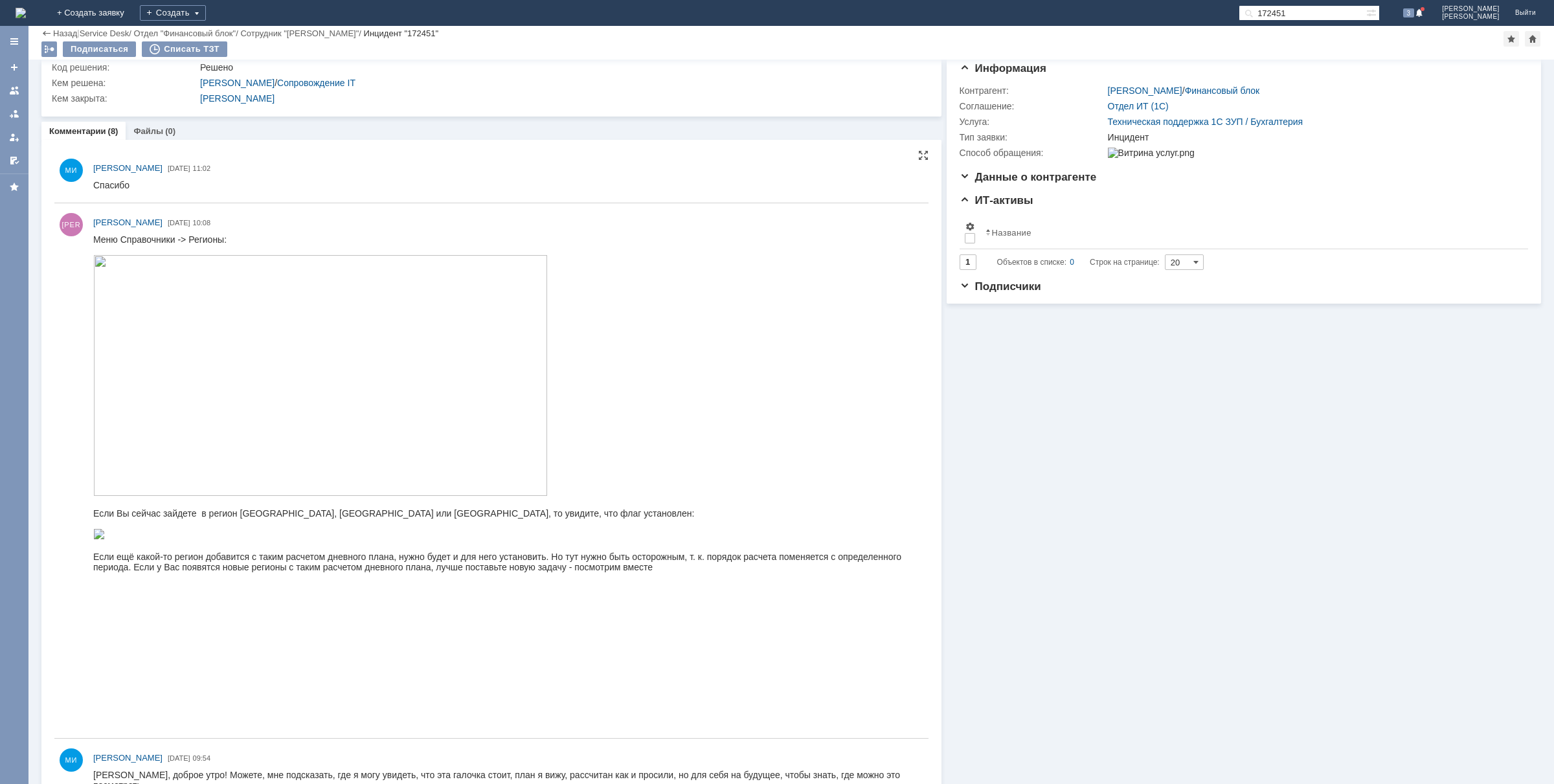
scroll to position [0, 0]
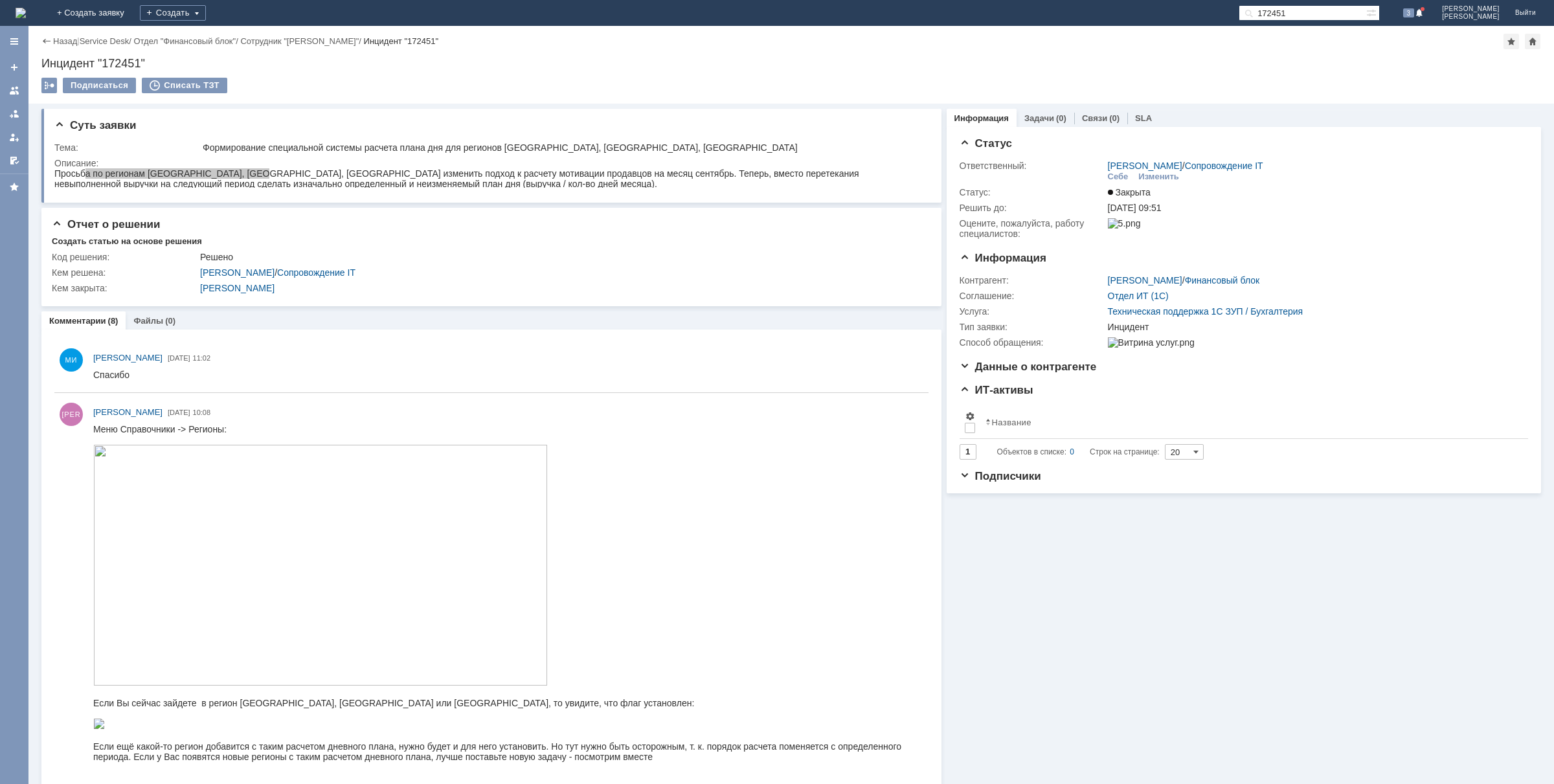
drag, startPoint x: 1219, startPoint y: 703, endPoint x: 820, endPoint y: 49, distance: 766.1
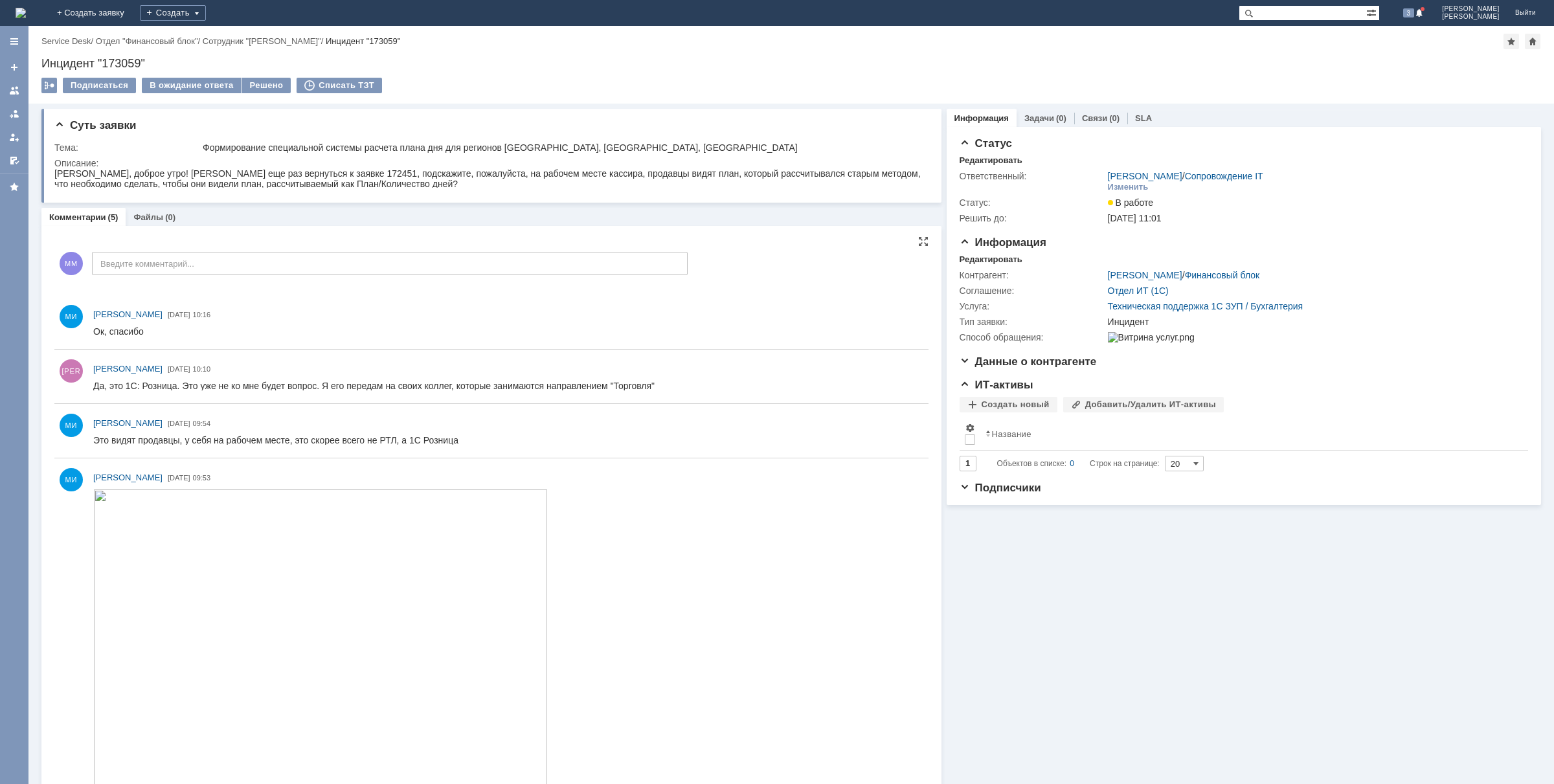
click at [137, 259] on input "Введите комментарий..." at bounding box center [390, 263] width 596 height 23
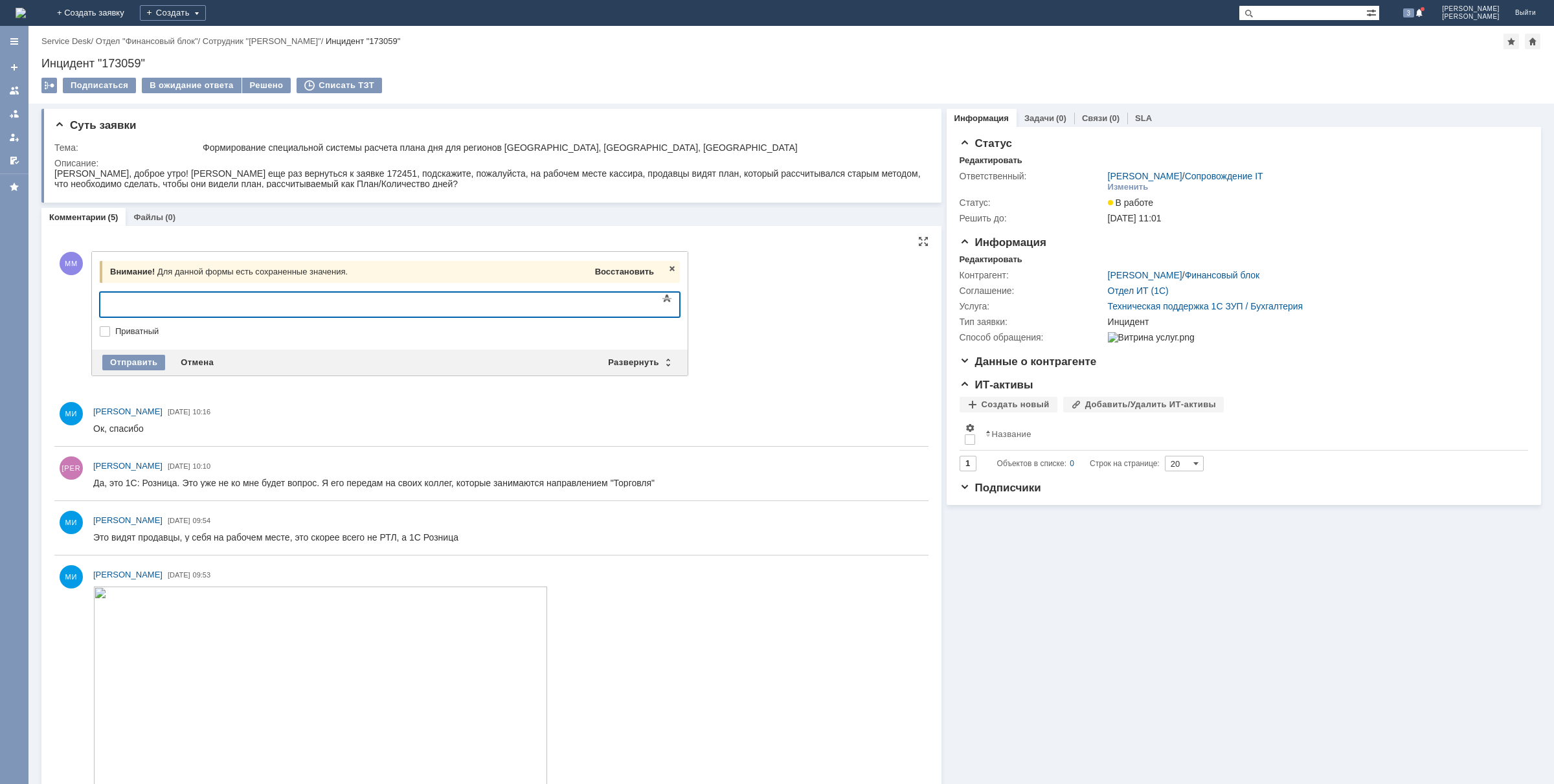
click at [636, 263] on div "Восстановить" at bounding box center [624, 271] width 64 height 17
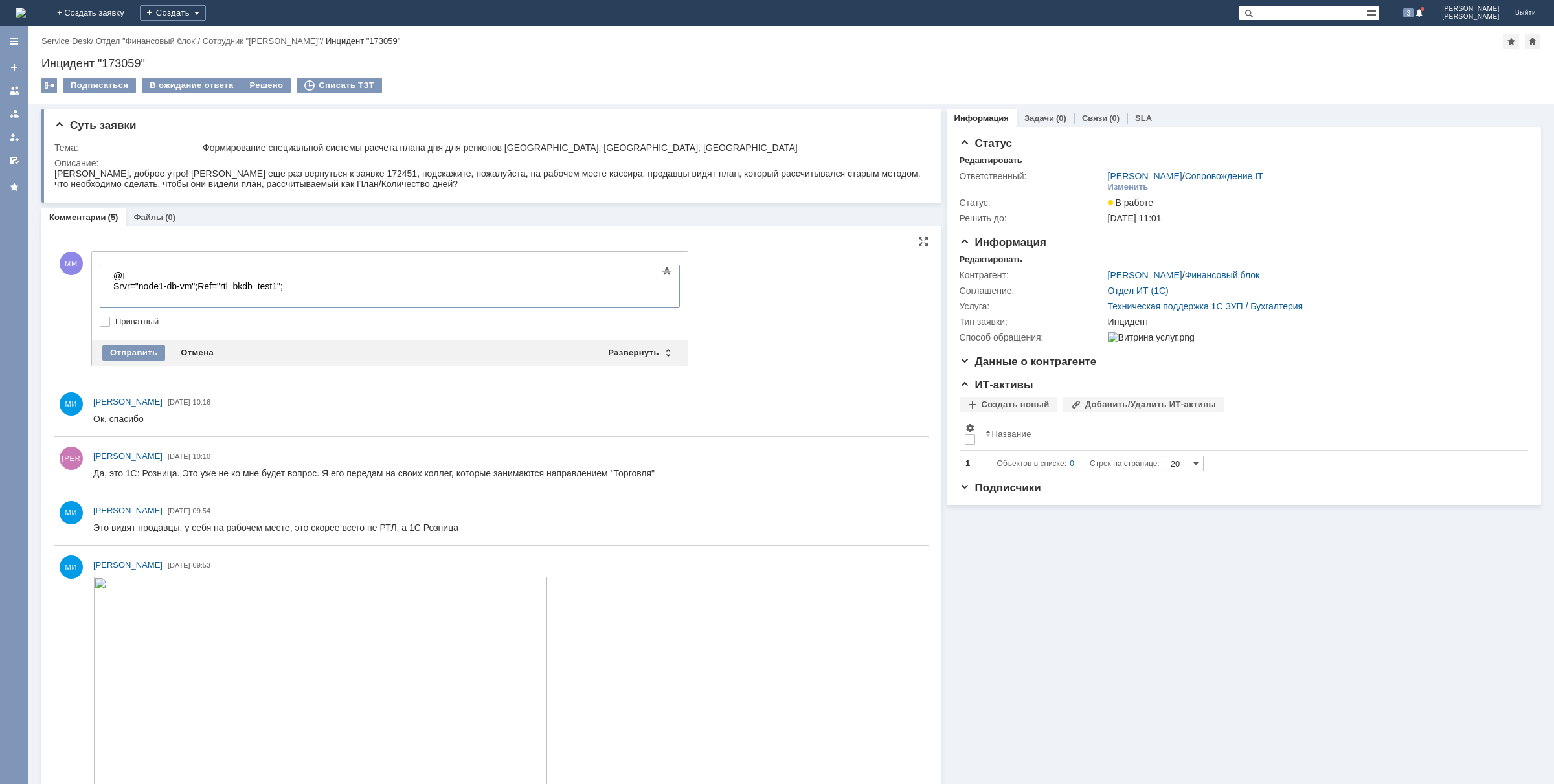
click at [140, 272] on div "@I" at bounding box center [206, 276] width 184 height 10
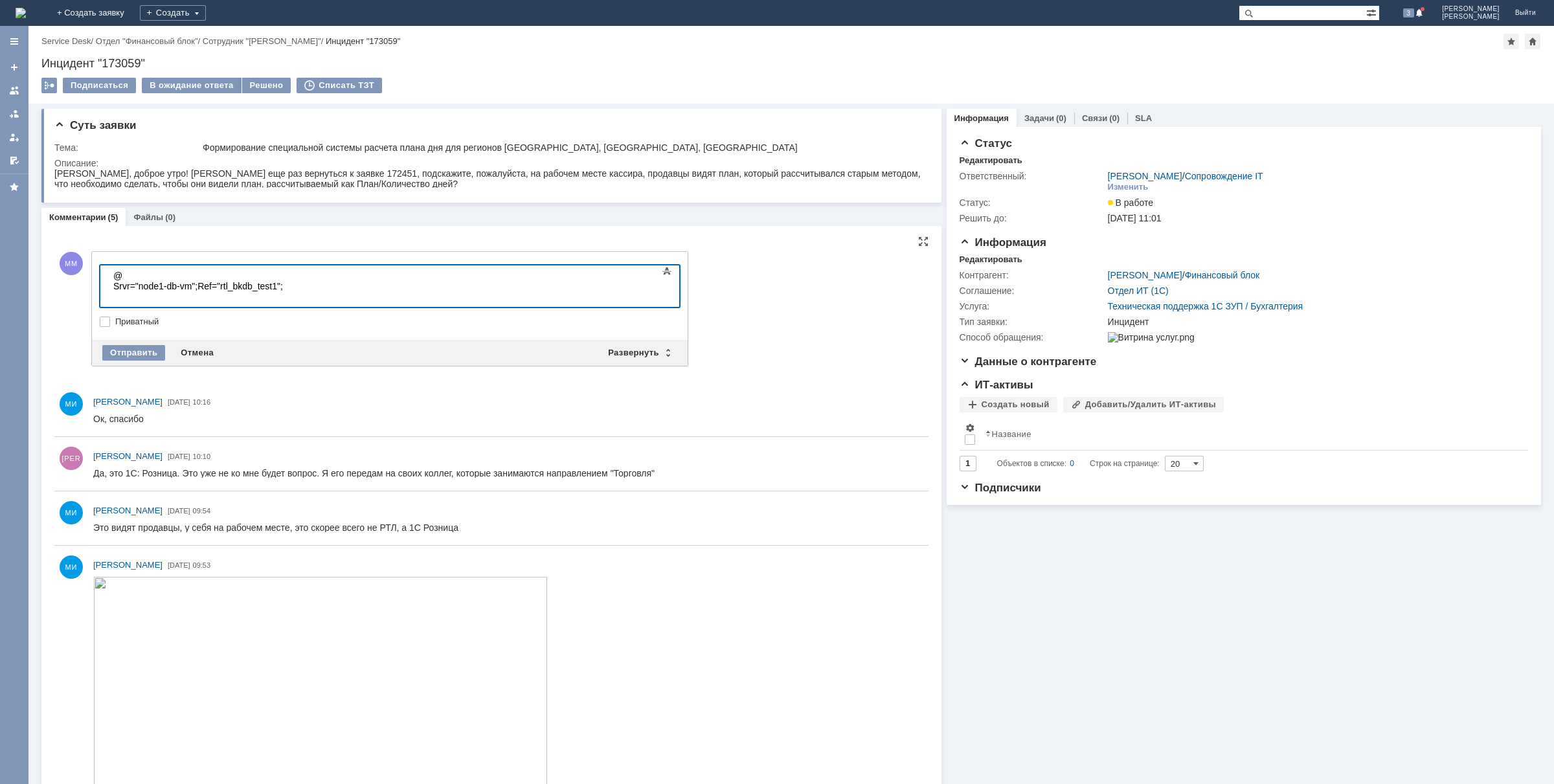
click at [186, 274] on div "@" at bounding box center [206, 276] width 184 height 10
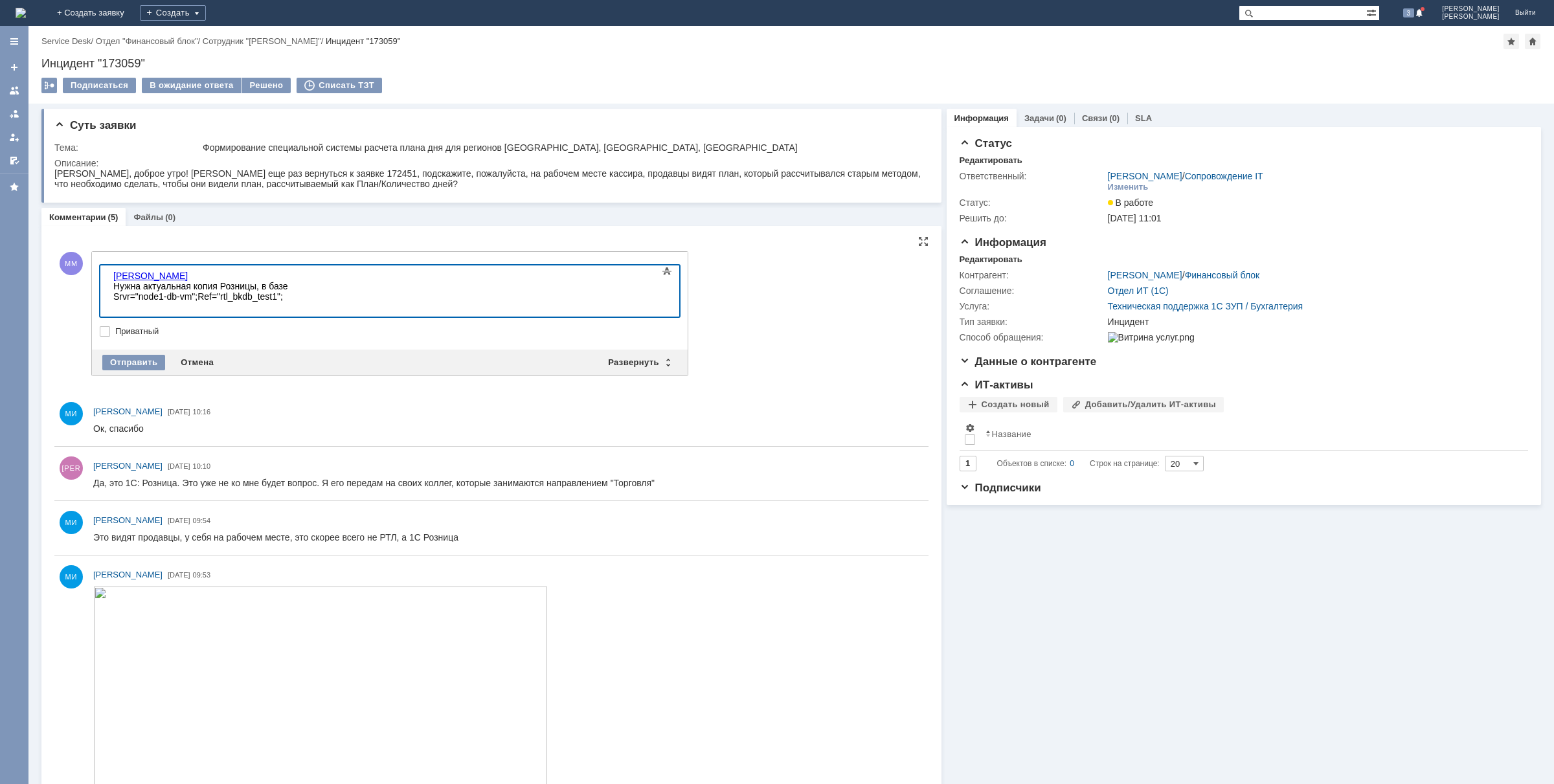
click at [297, 287] on div "Нужна актуальная копия Розницы, в базе" at bounding box center [206, 286] width 184 height 10
click at [132, 363] on div "Отправить" at bounding box center [134, 362] width 63 height 16
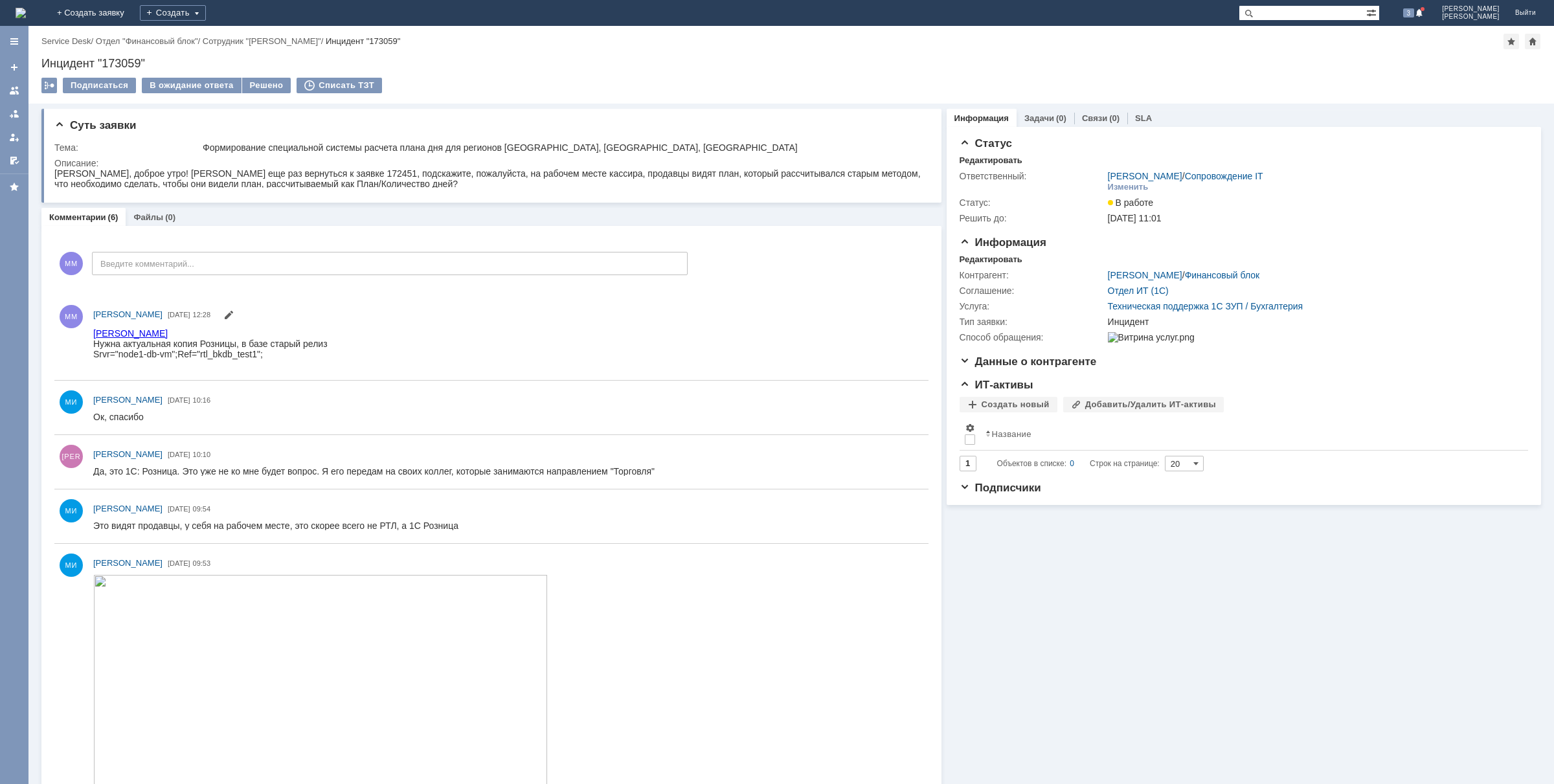
click at [1120, 660] on div "Информация Задачи (0) Связи (0) SLA Статус Редактировать Ответственный: Марголи…" at bounding box center [1241, 558] width 600 height 908
click at [115, 64] on div "Инцидент "173059"" at bounding box center [790, 63] width 1499 height 13
click at [115, 63] on div "Инцидент "173059"" at bounding box center [790, 63] width 1499 height 13
copy div "173059"
click at [307, 167] on tbody "Описание:" at bounding box center [488, 173] width 867 height 31
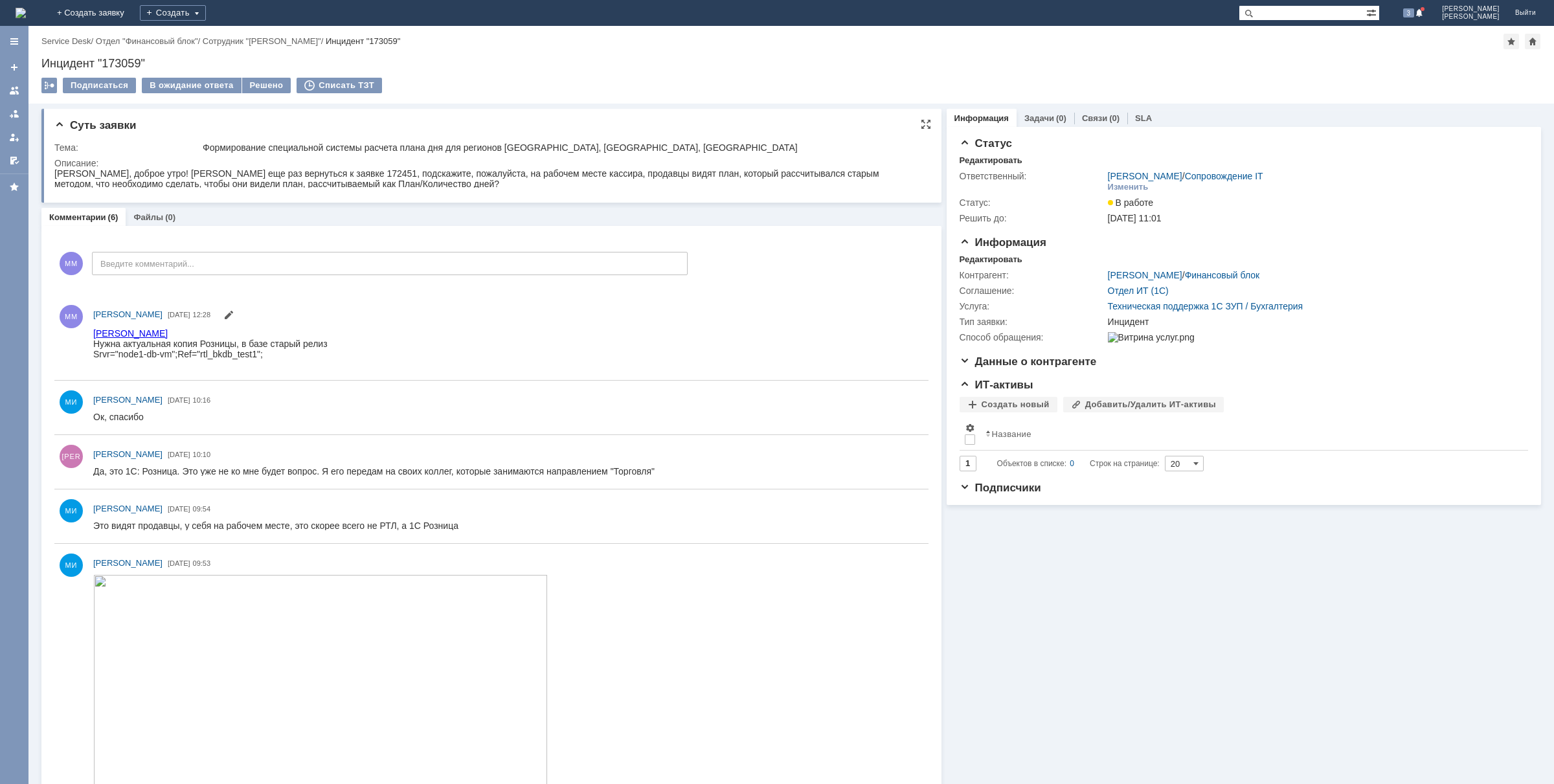
click at [308, 181] on div "[PERSON_NAME], доброе утро! [PERSON_NAME] еще раз вернуться к заявке 172451, по…" at bounding box center [484, 179] width 859 height 21
click at [311, 172] on div "[PERSON_NAME], доброе утро! [PERSON_NAME] еще раз вернуться к заявке 172451, по…" at bounding box center [484, 179] width 859 height 21
copy div "172451"
